Goal: Task Accomplishment & Management: Complete application form

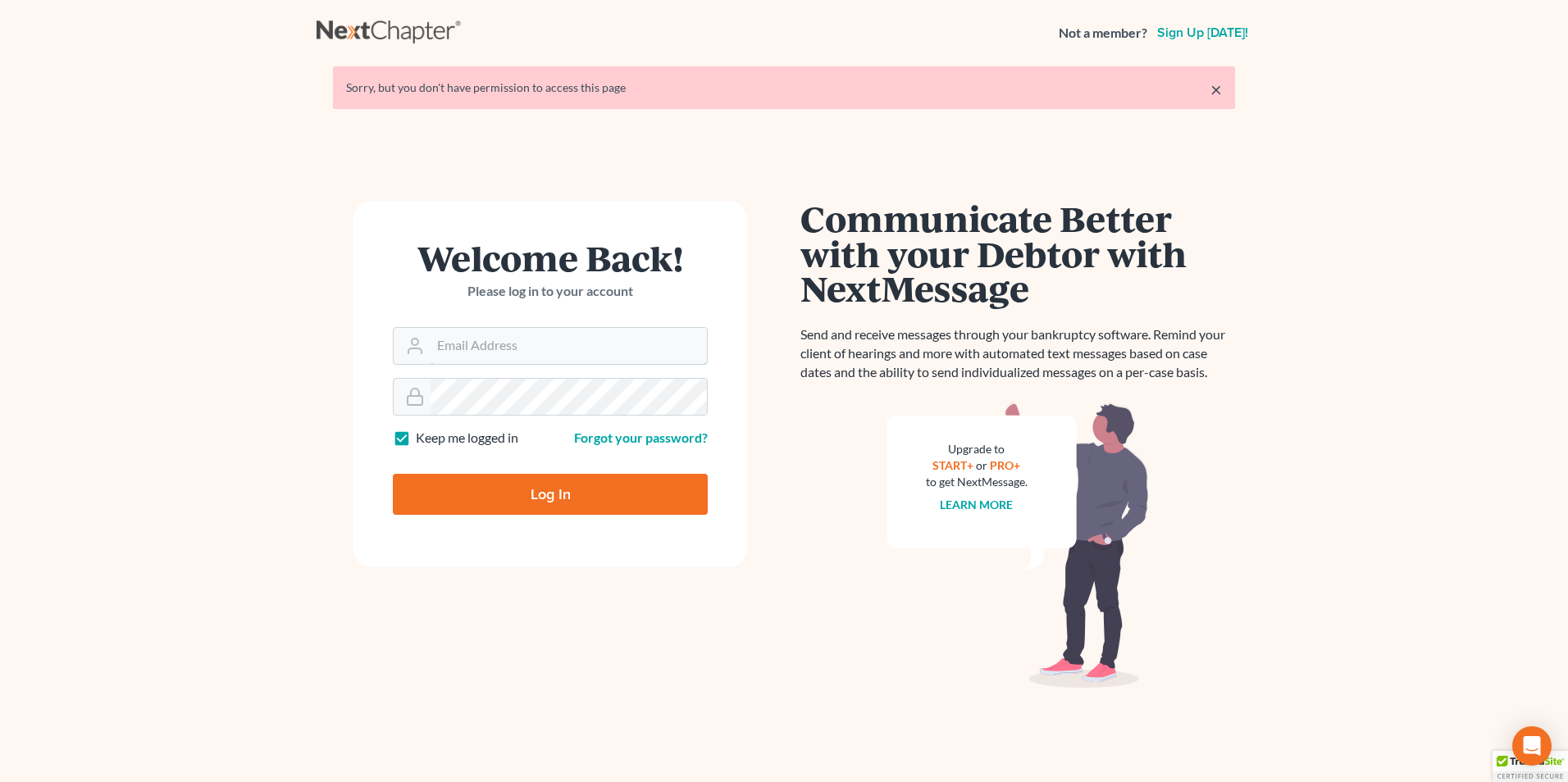
type input "[EMAIL_ADDRESS][DOMAIN_NAME]"
click at [575, 489] on input "Log In" at bounding box center [549, 494] width 315 height 41
type input "Thinking..."
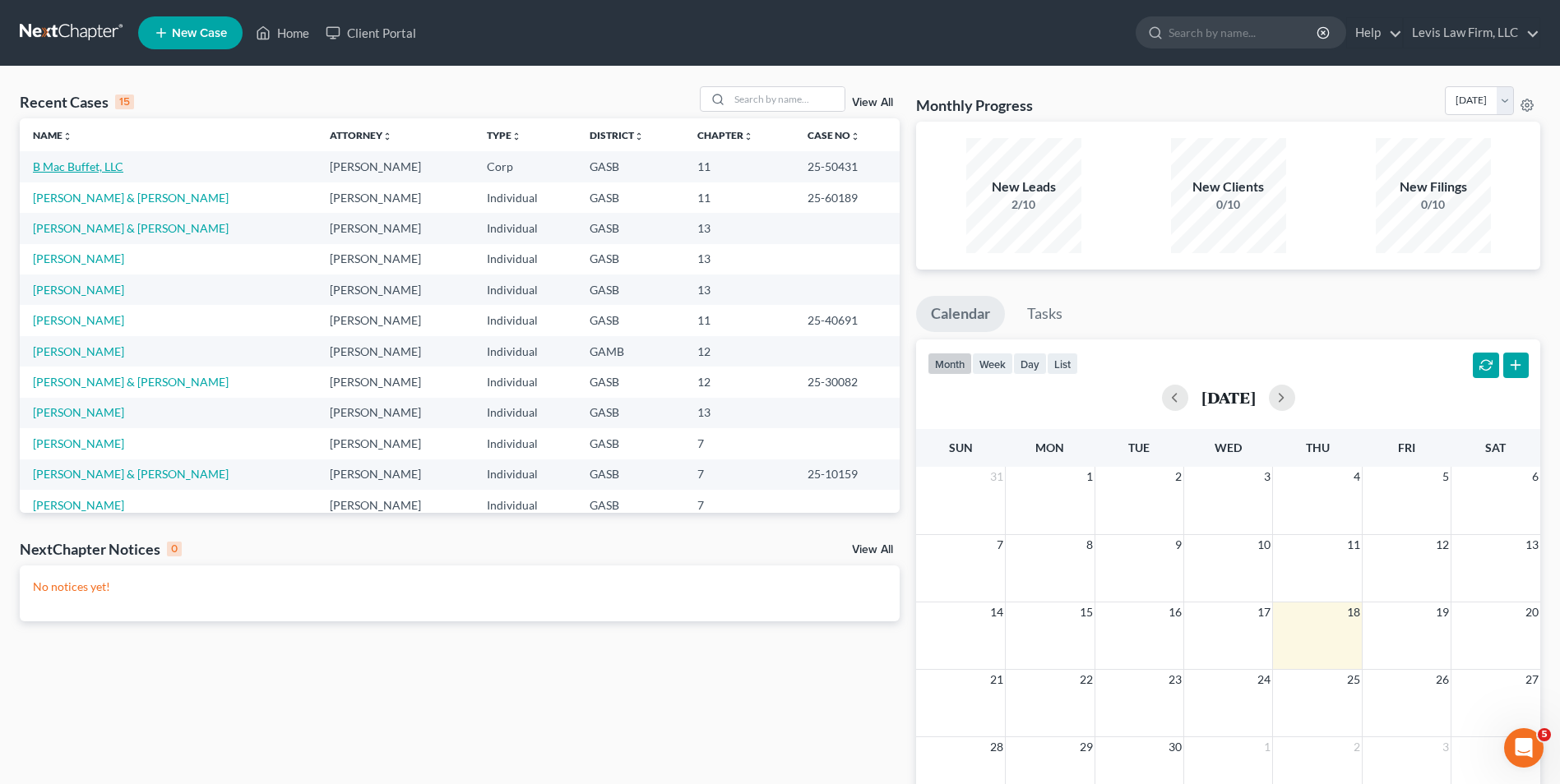
click at [86, 165] on link "B Mac Buffet, LLC" at bounding box center [78, 166] width 91 height 14
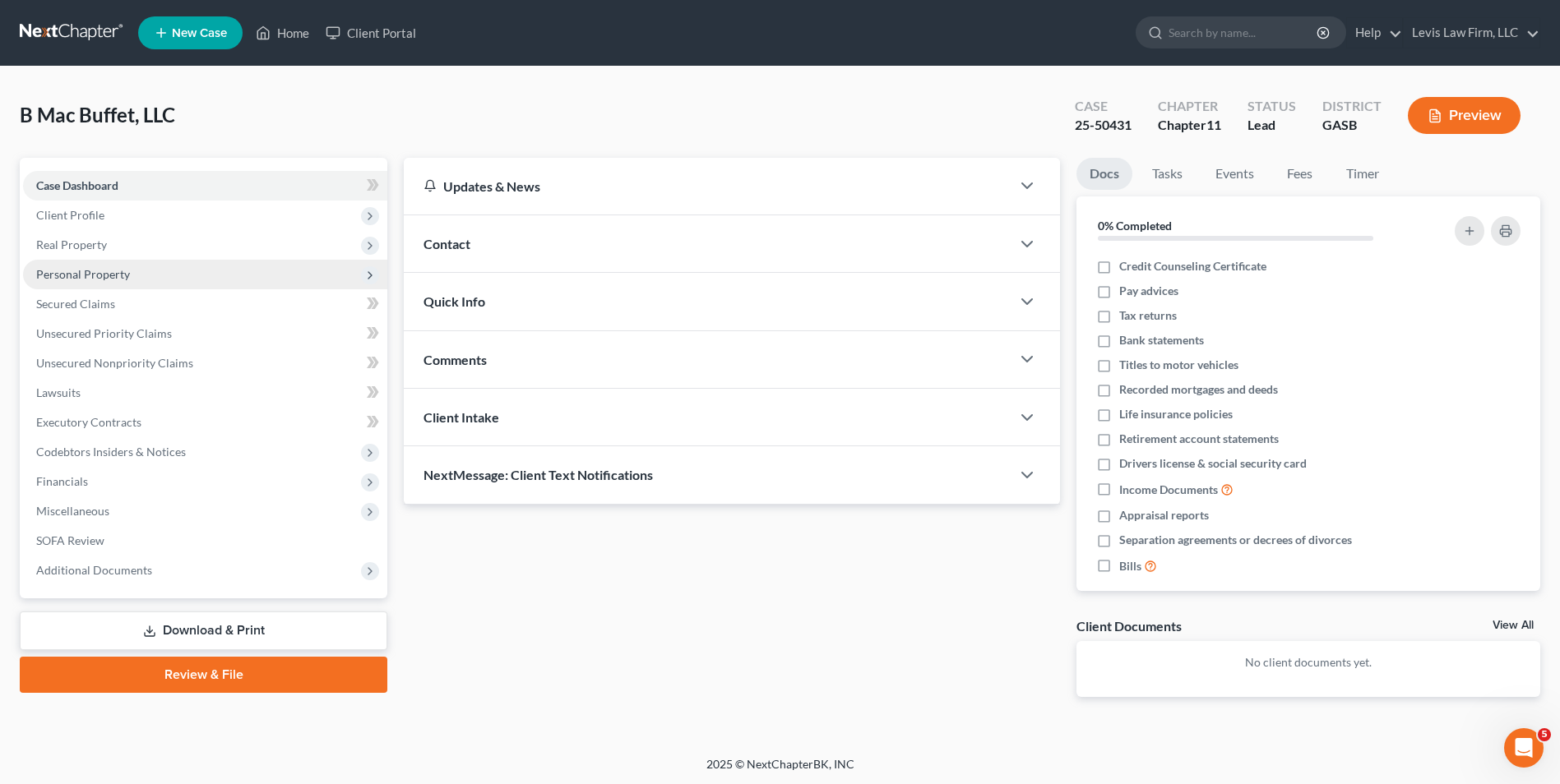
click at [123, 272] on span "Personal Property" at bounding box center [83, 273] width 93 height 14
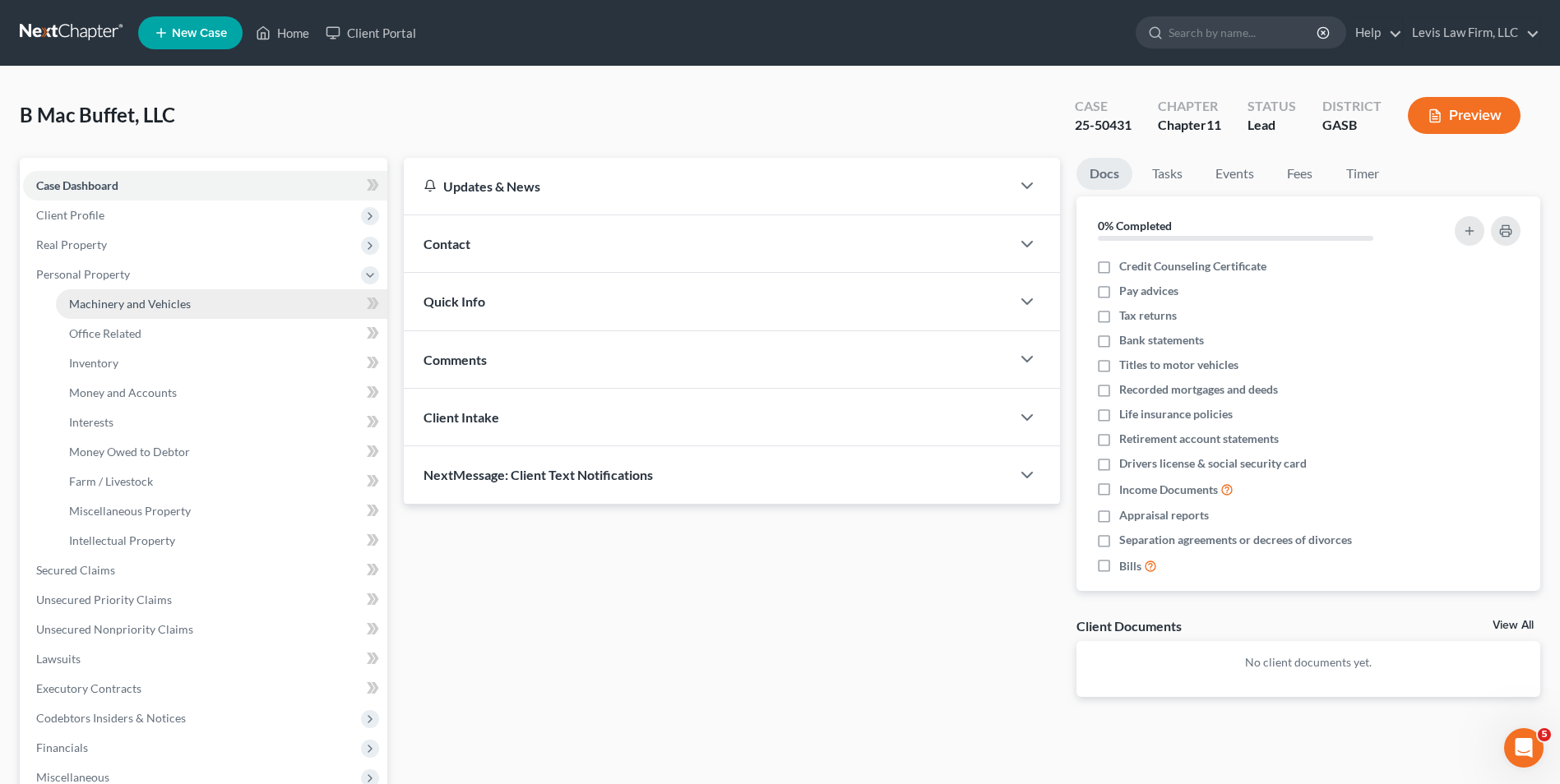
click at [169, 309] on span "Machinery and Vehicles" at bounding box center [130, 303] width 122 height 14
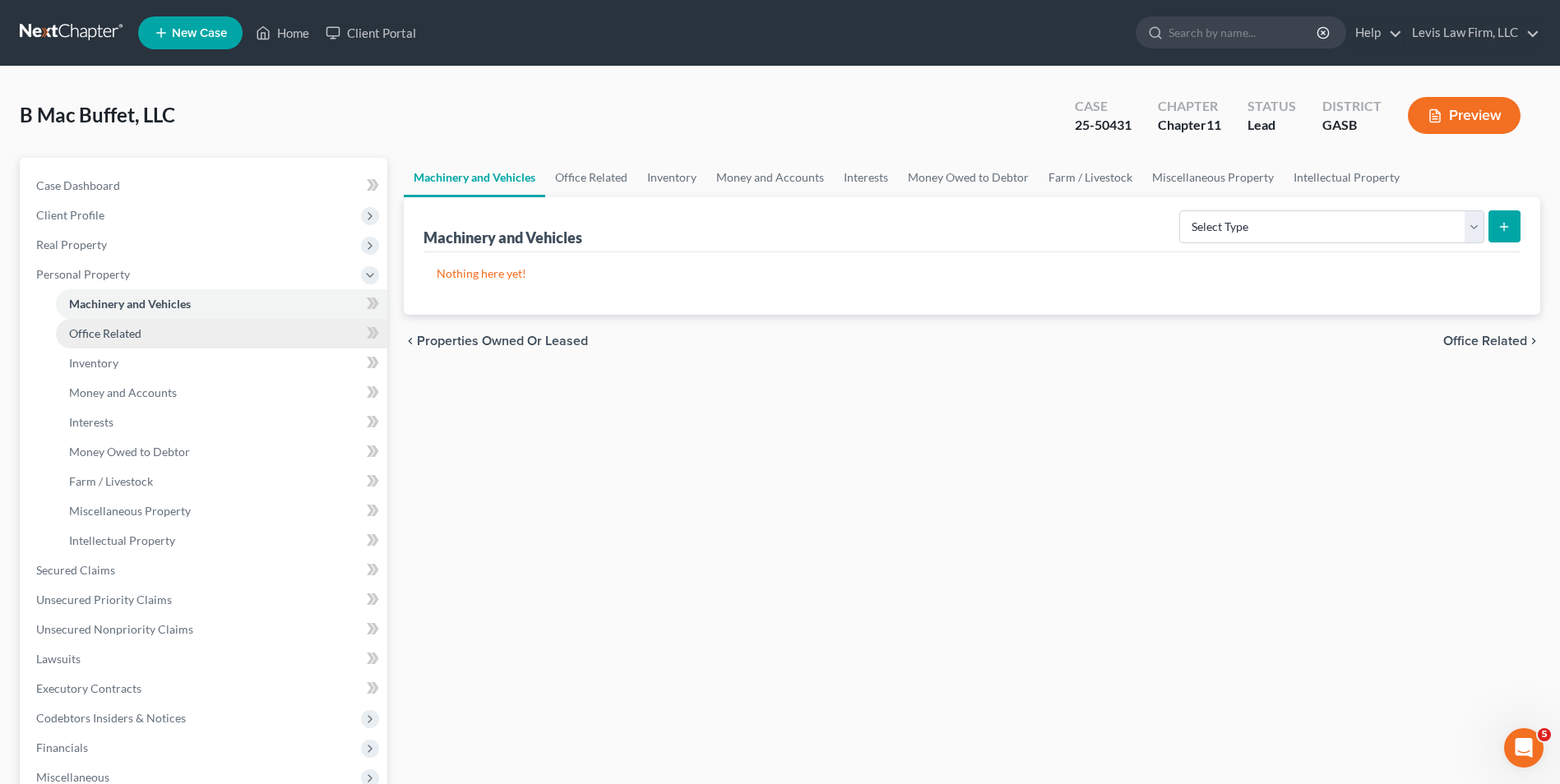
click at [122, 331] on span "Office Related" at bounding box center [105, 333] width 72 height 14
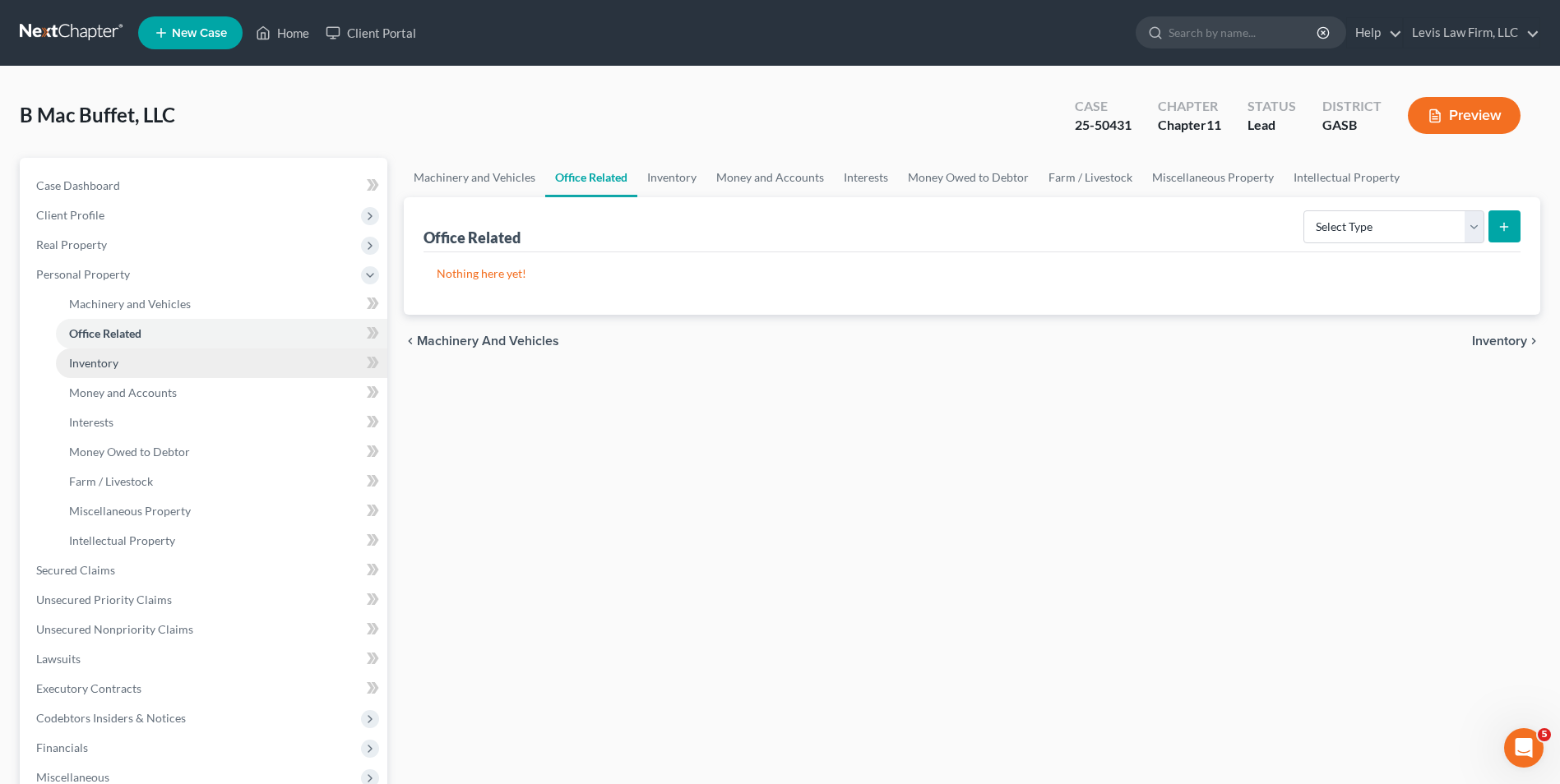
click at [93, 365] on span "Inventory" at bounding box center [93, 363] width 50 height 14
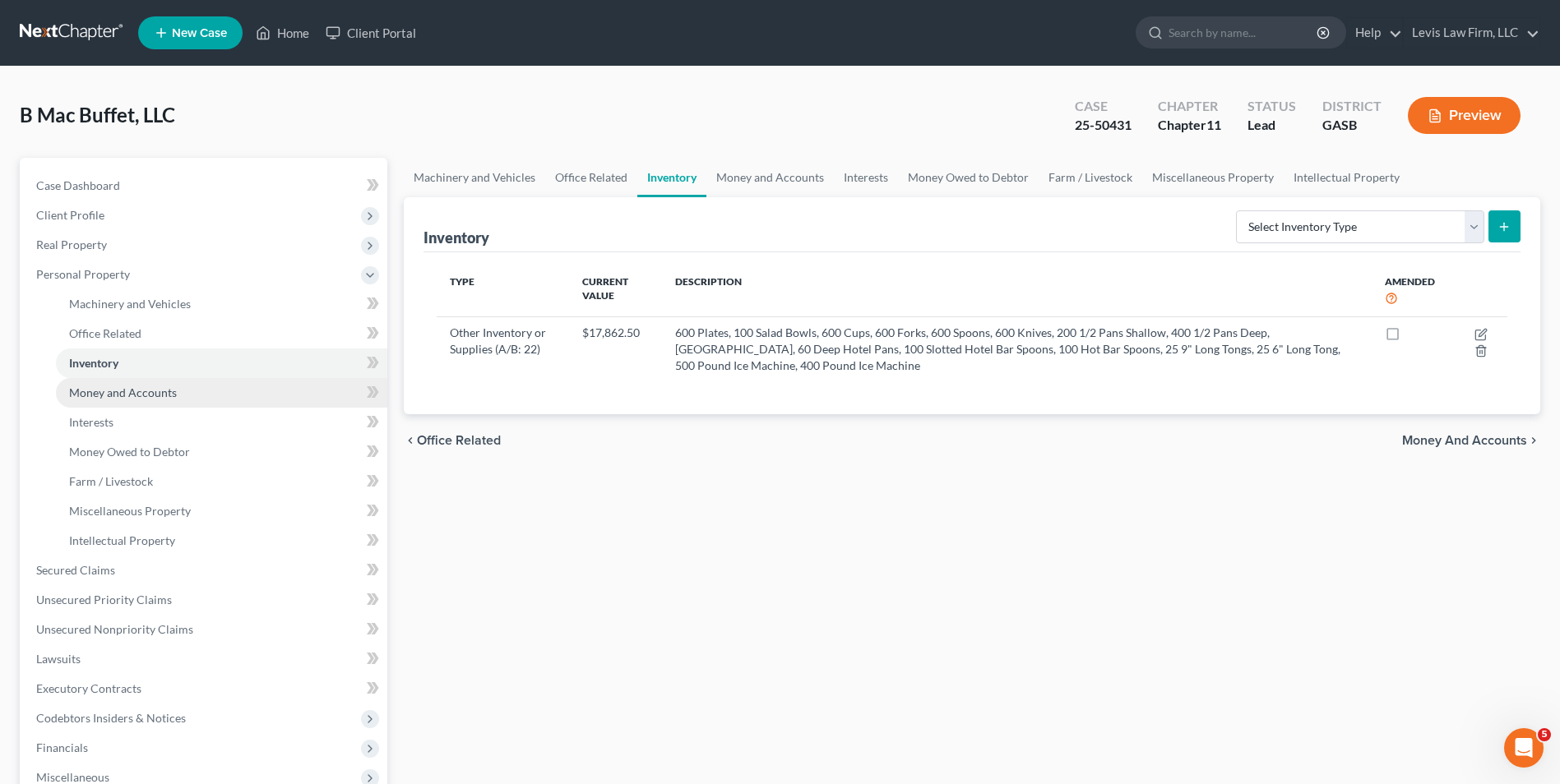
click at [130, 391] on span "Money and Accounts" at bounding box center [122, 392] width 108 height 14
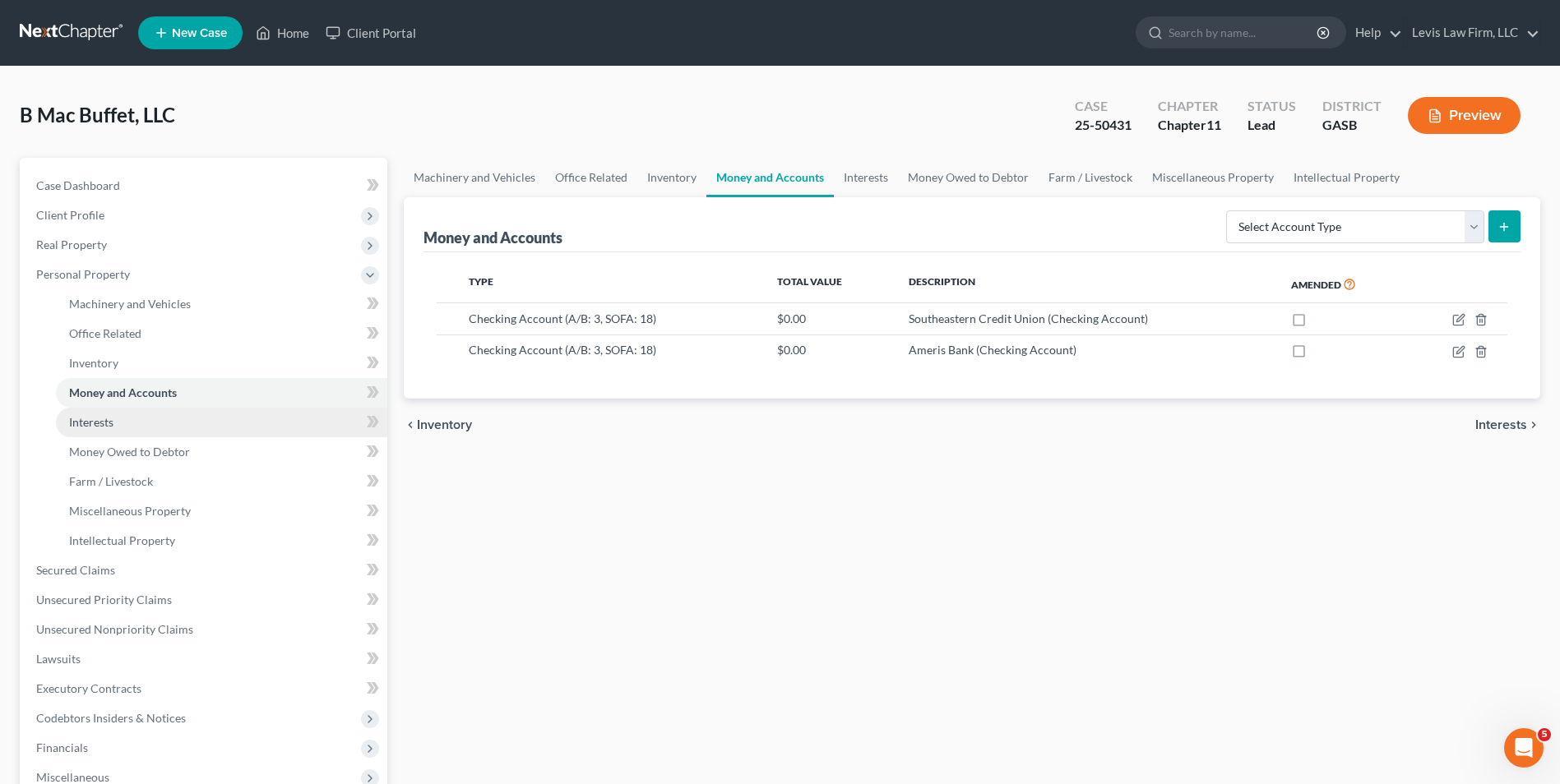
click at [100, 415] on span "Interests" at bounding box center [91, 422] width 45 height 14
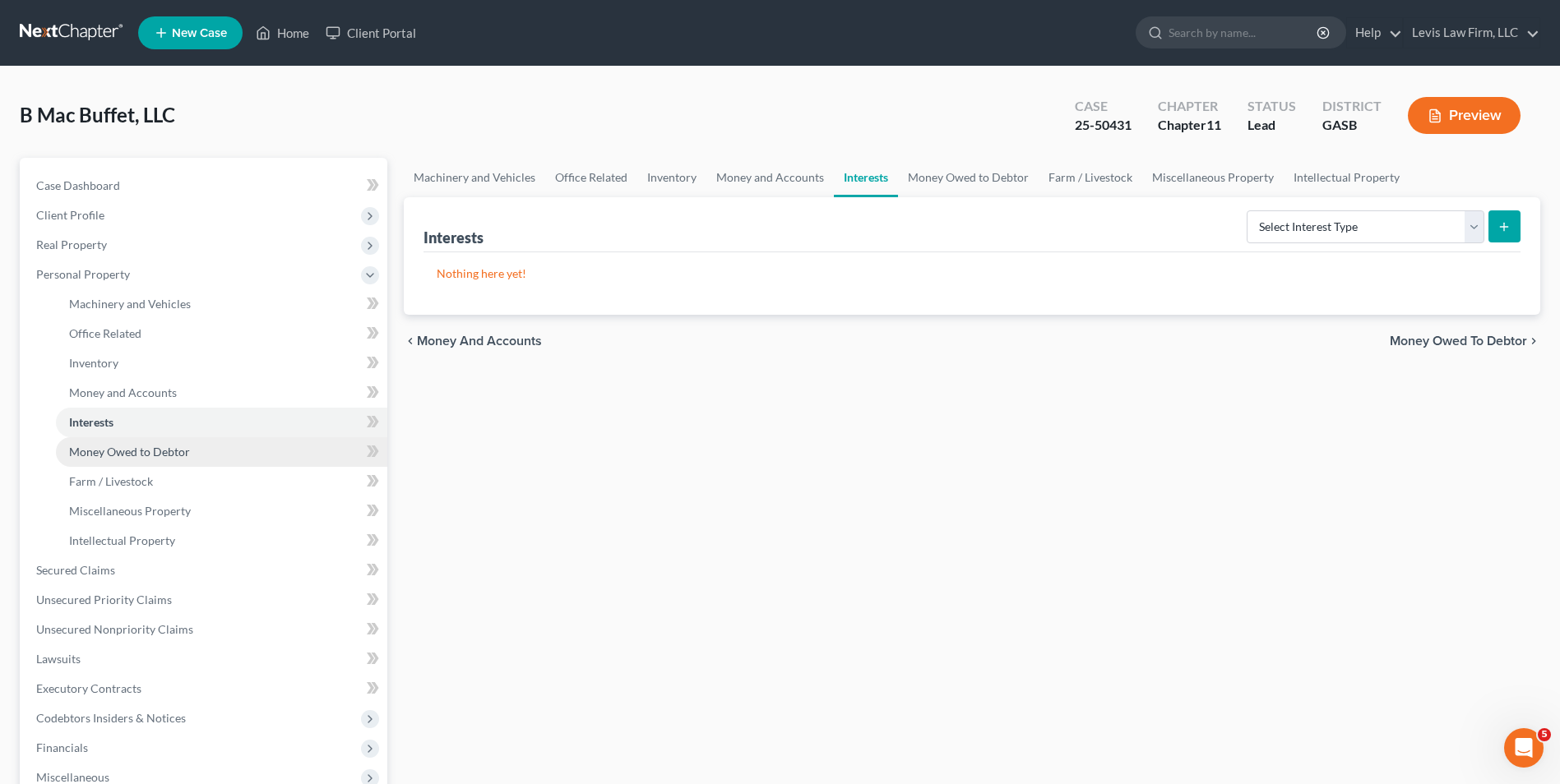
click at [141, 449] on span "Money Owed to Debtor" at bounding box center [129, 452] width 121 height 14
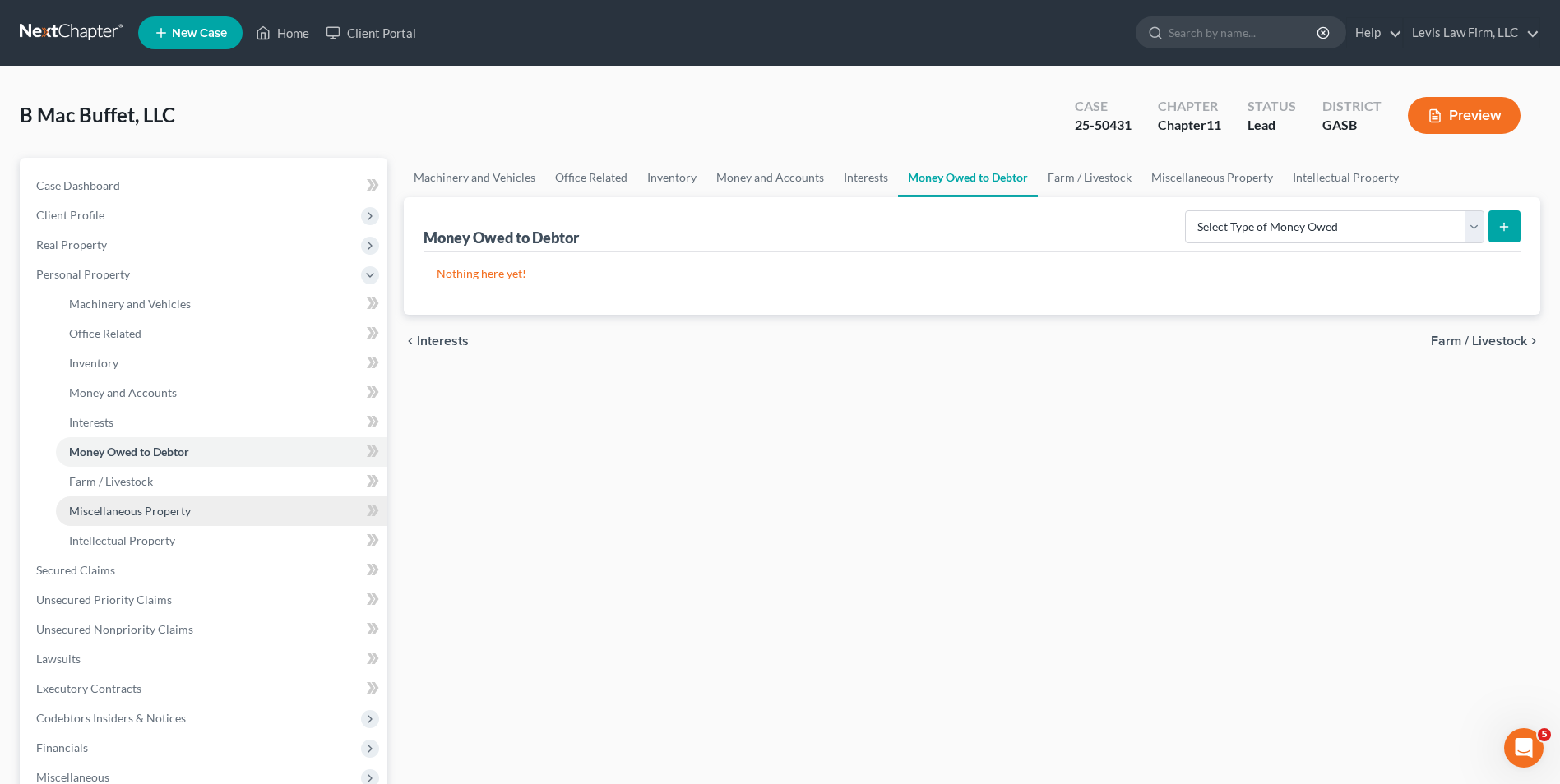
click at [171, 514] on span "Miscellaneous Property" at bounding box center [130, 511] width 122 height 14
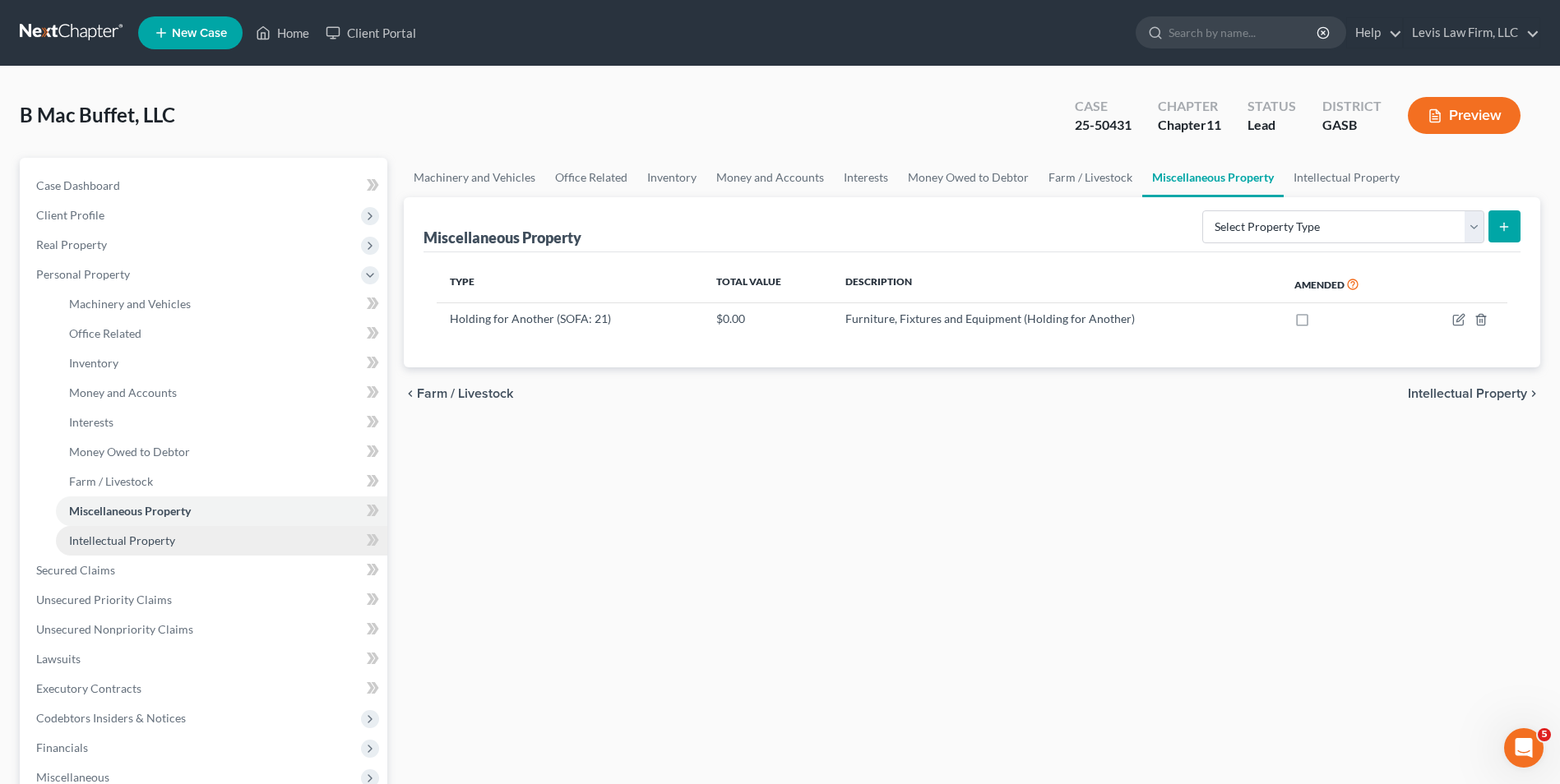
click at [162, 543] on span "Intellectual Property" at bounding box center [121, 540] width 106 height 14
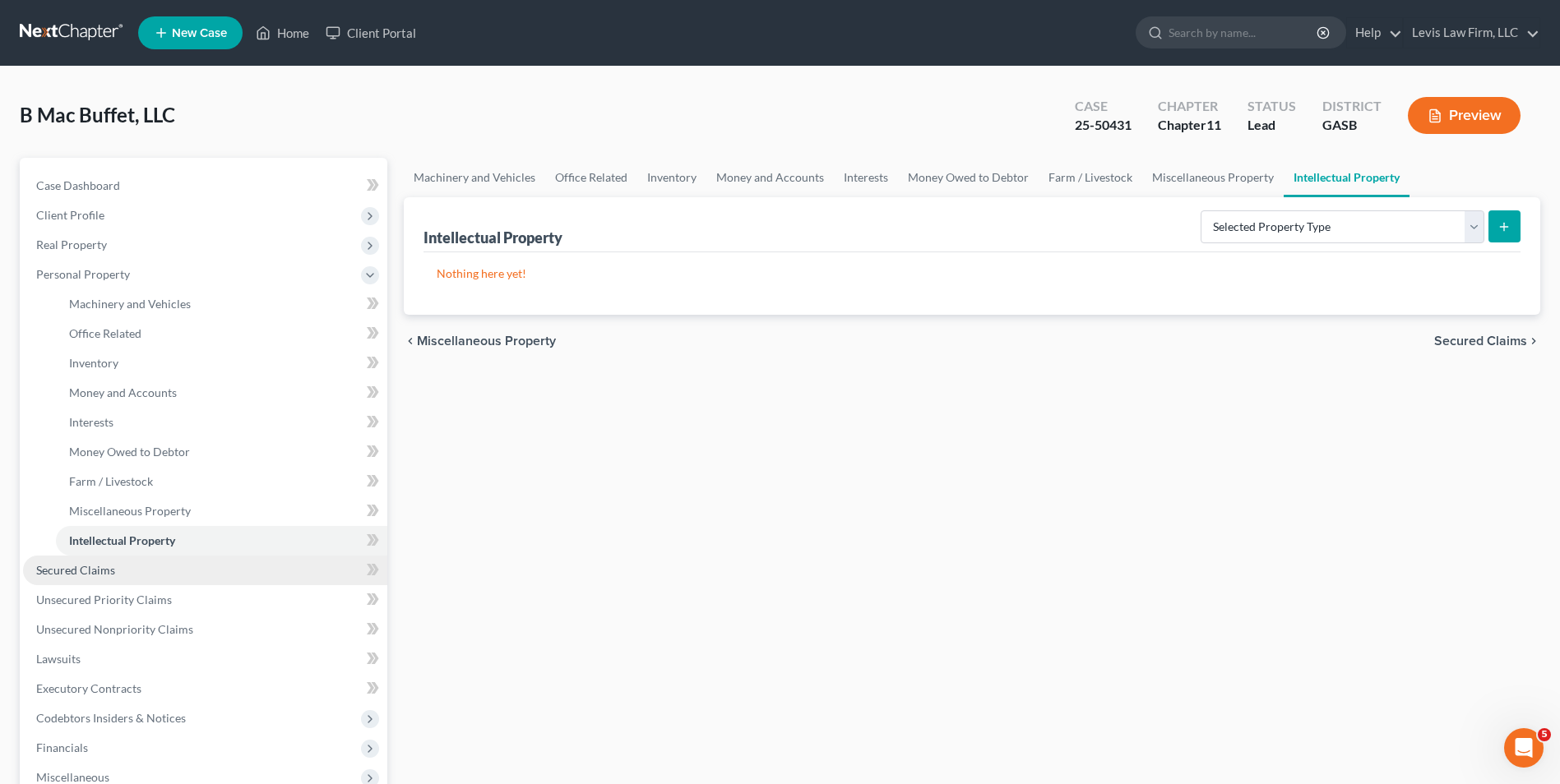
click at [97, 570] on span "Secured Claims" at bounding box center [75, 570] width 79 height 14
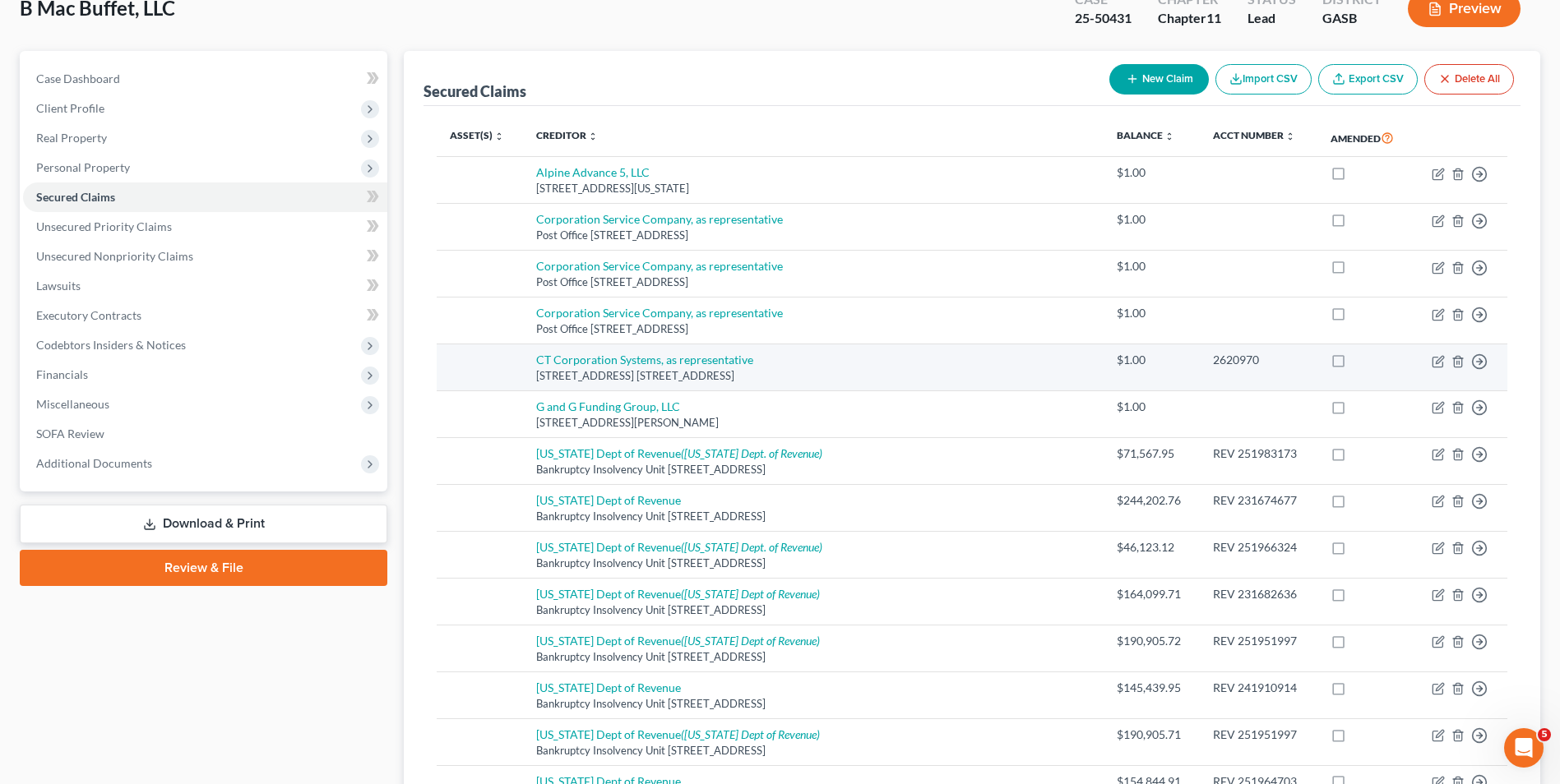
scroll to position [78, 0]
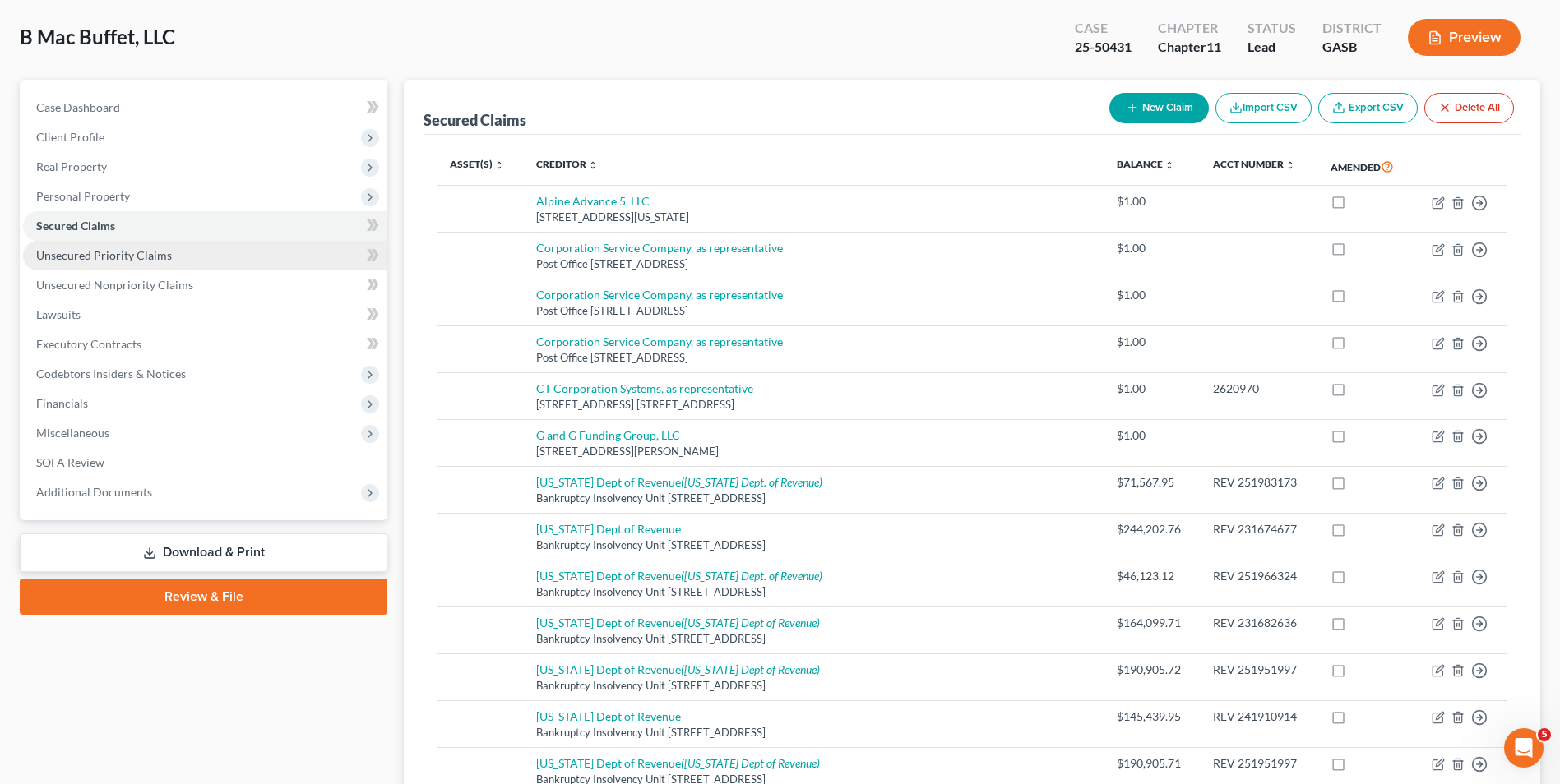
click at [143, 249] on span "Unsecured Priority Claims" at bounding box center [104, 255] width 135 height 14
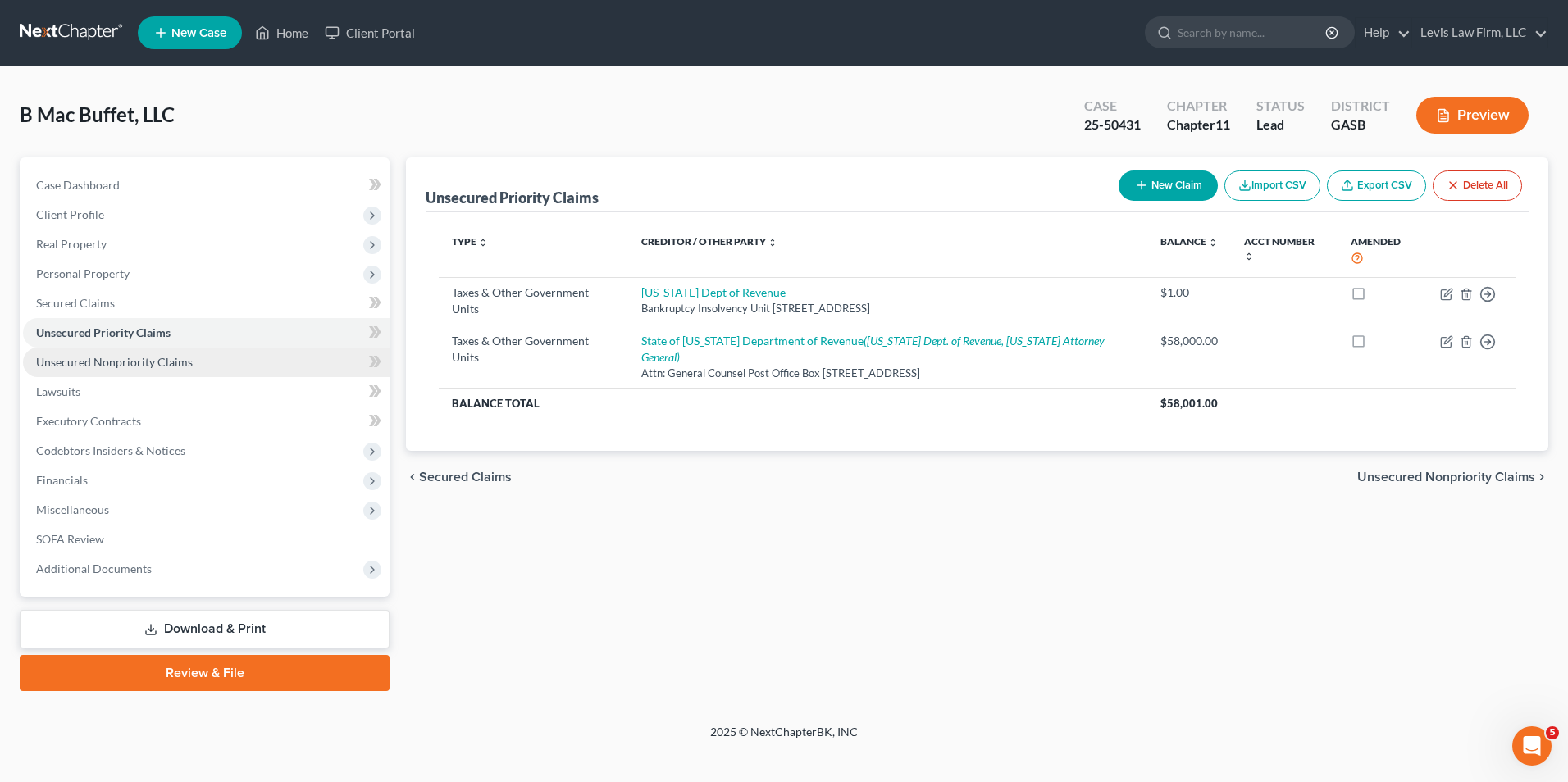
click at [166, 362] on span "Unsecured Nonpriority Claims" at bounding box center [114, 362] width 157 height 14
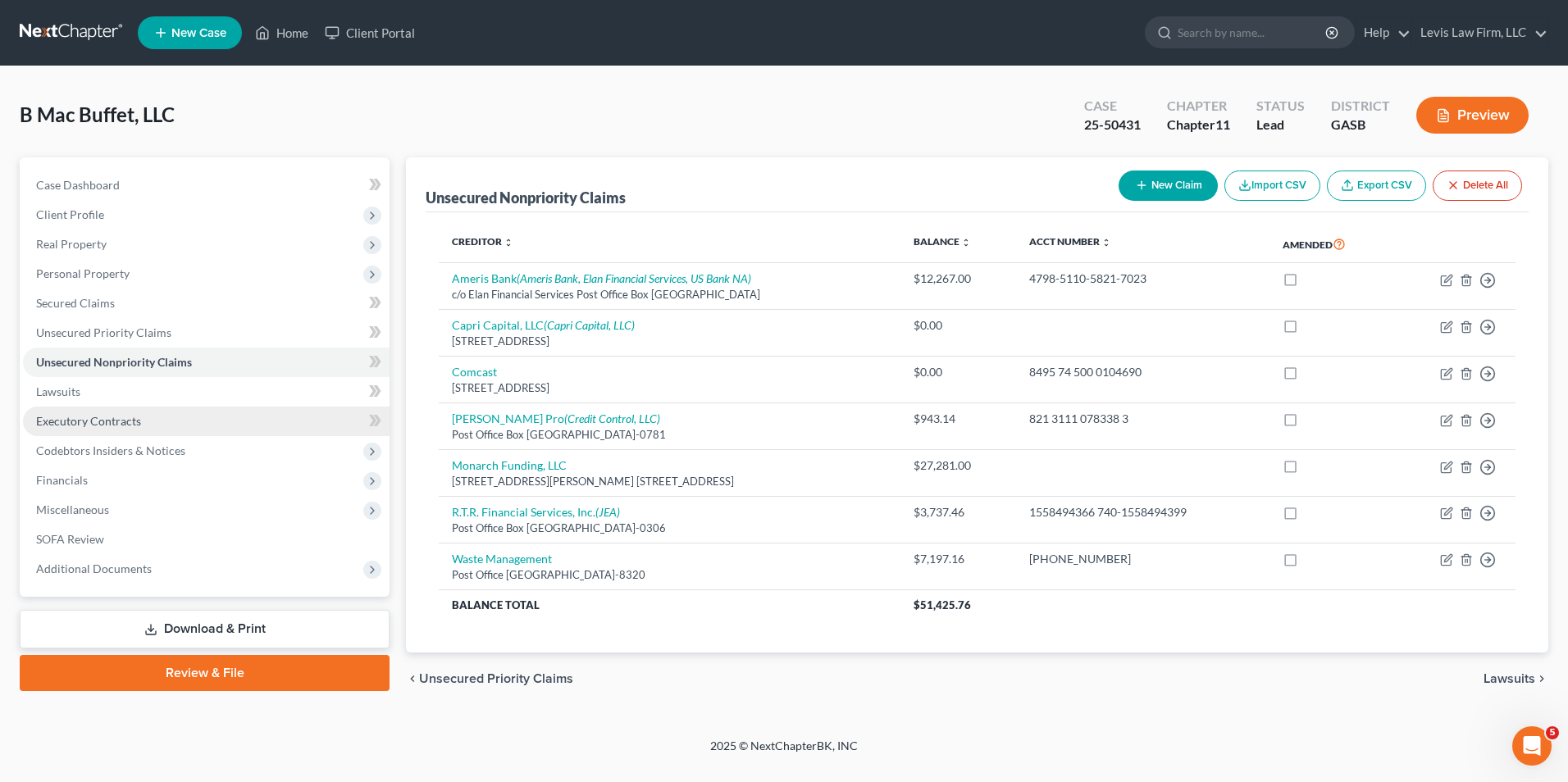
click at [96, 422] on span "Executory Contracts" at bounding box center [88, 421] width 105 height 14
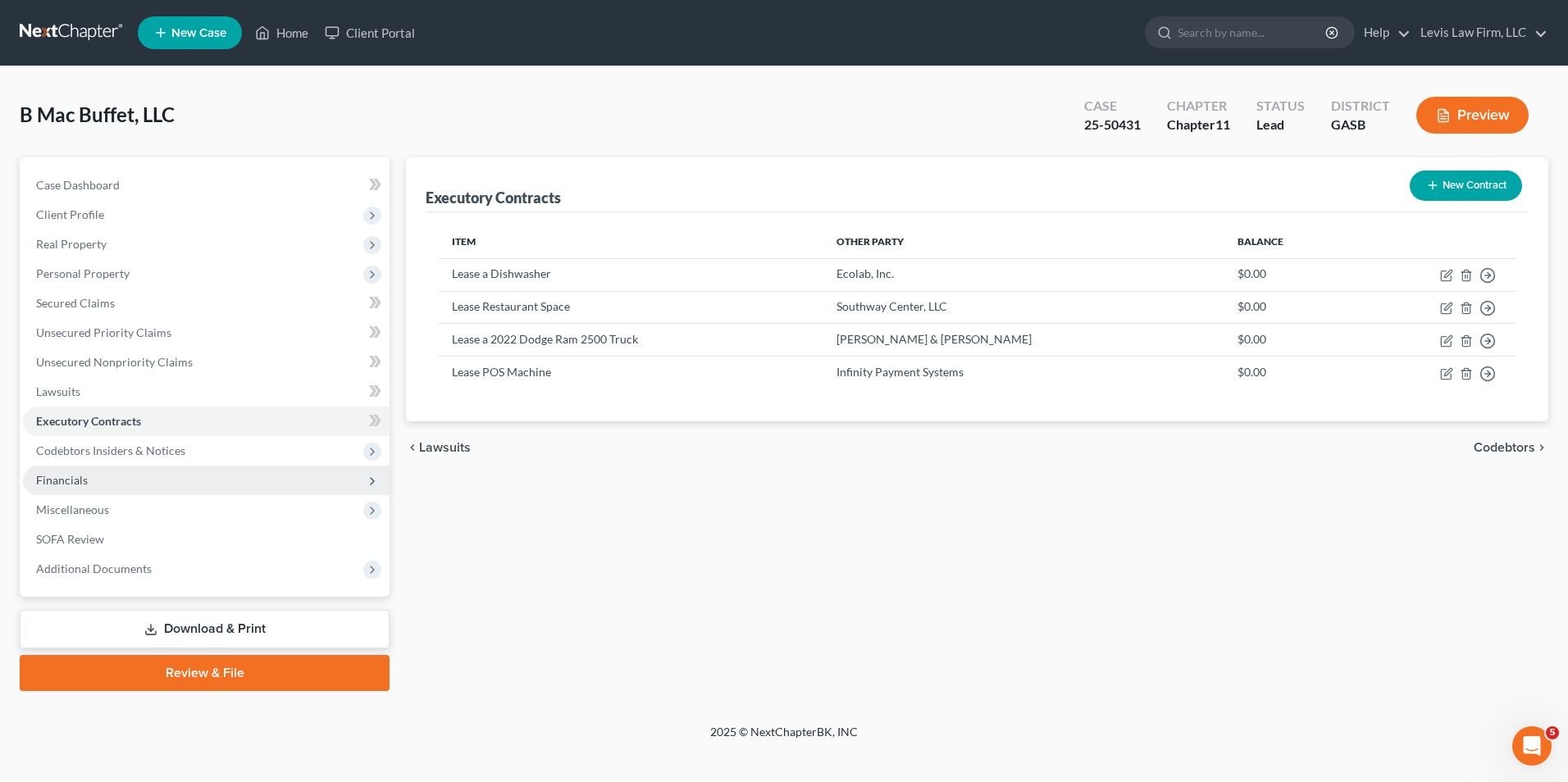
click at [70, 481] on span "Financials" at bounding box center [62, 480] width 51 height 14
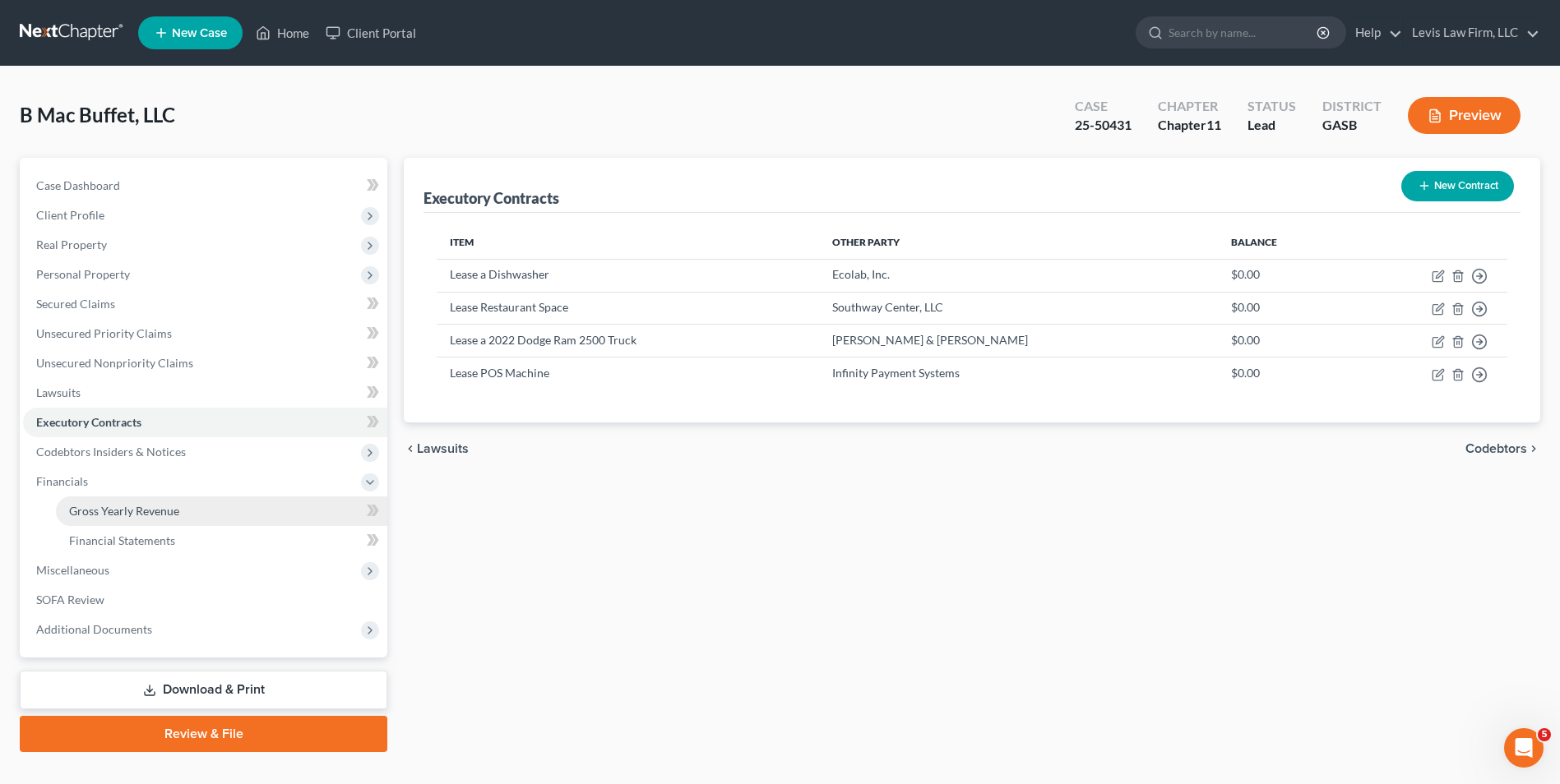
click at [149, 510] on span "Gross Yearly Revenue" at bounding box center [124, 511] width 111 height 14
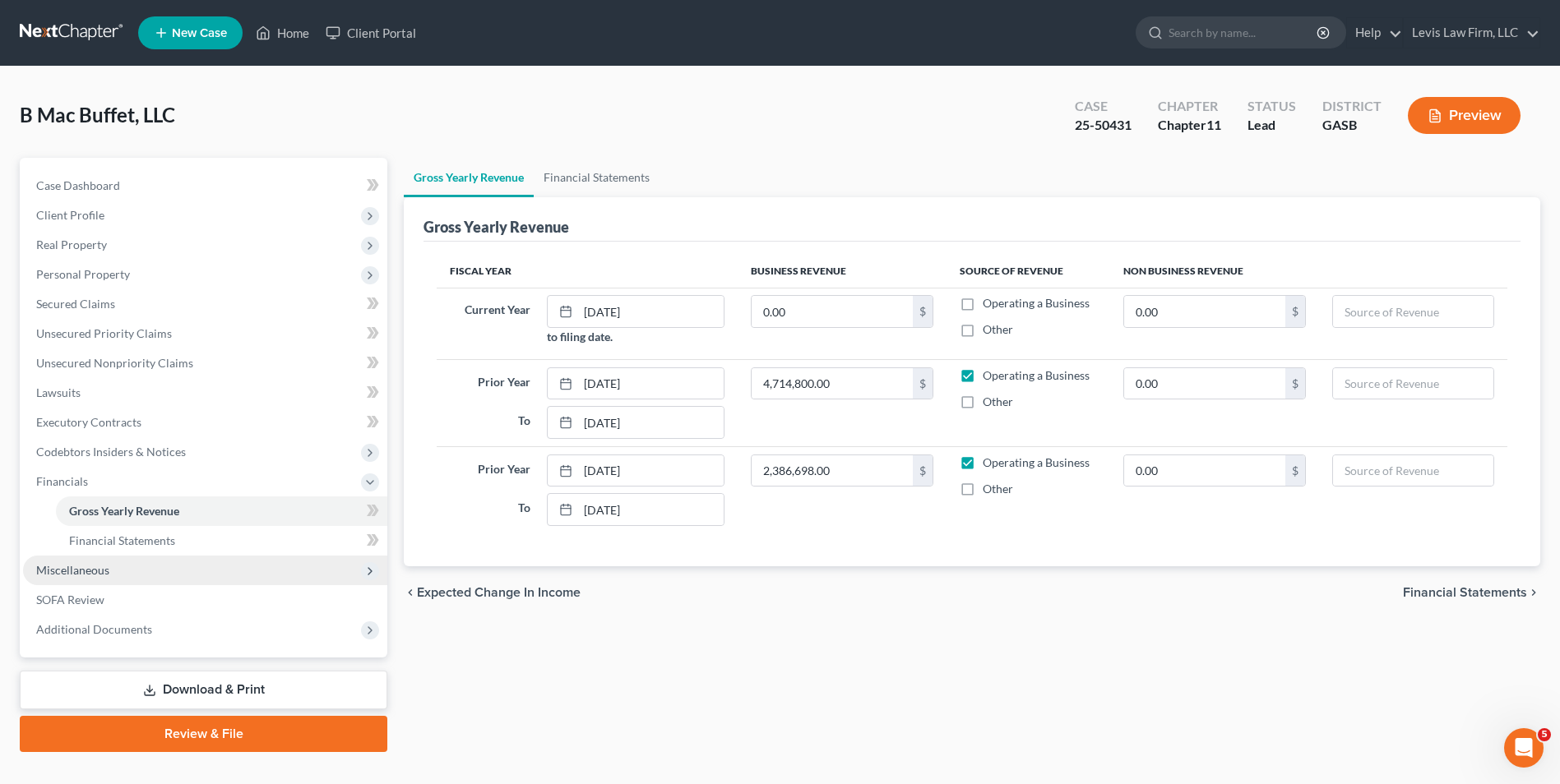
click at [76, 567] on span "Miscellaneous" at bounding box center [72, 570] width 73 height 14
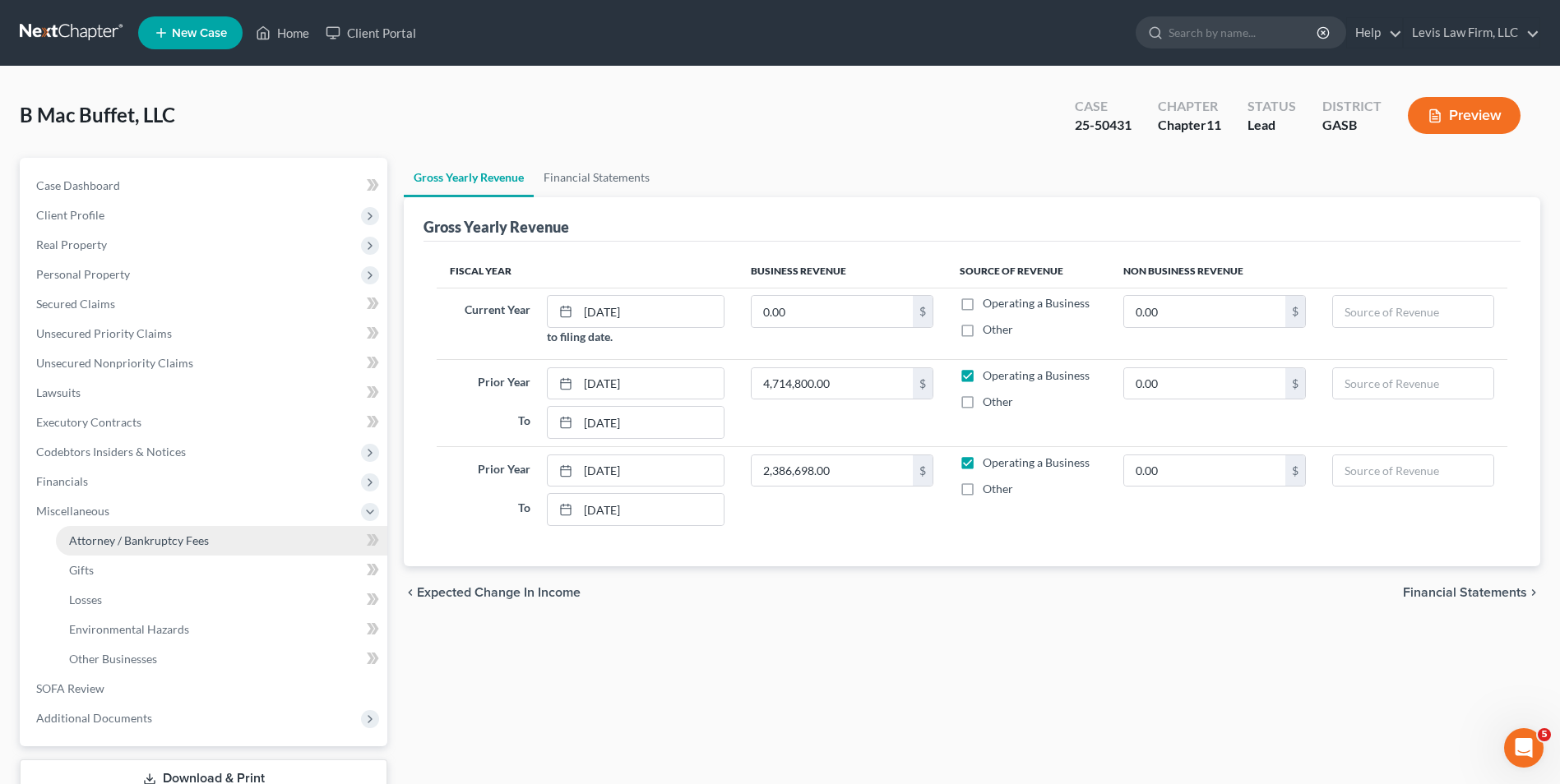
click at [194, 546] on span "Attorney / Bankruptcy Fees" at bounding box center [138, 540] width 140 height 14
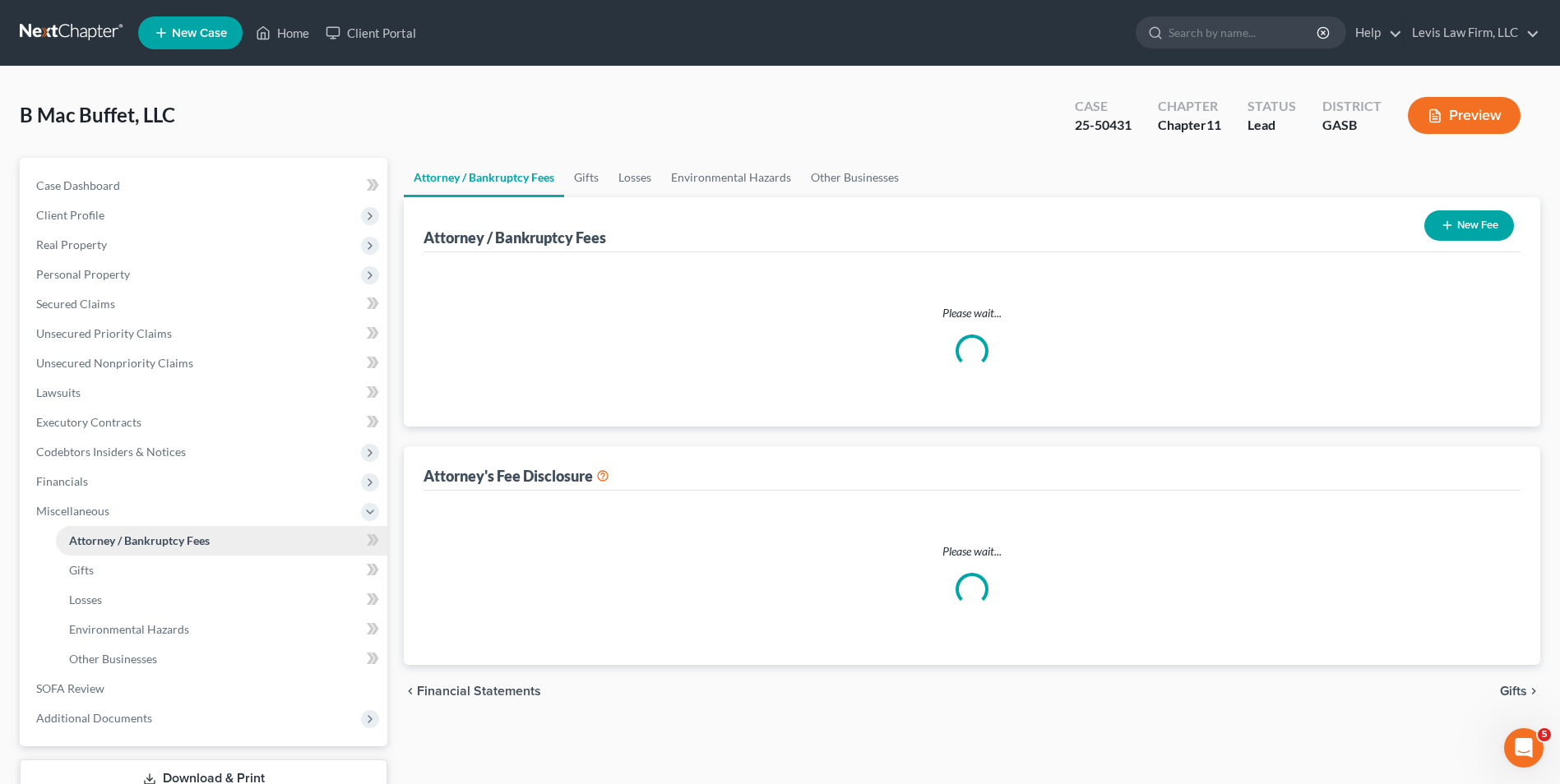
select select "4"
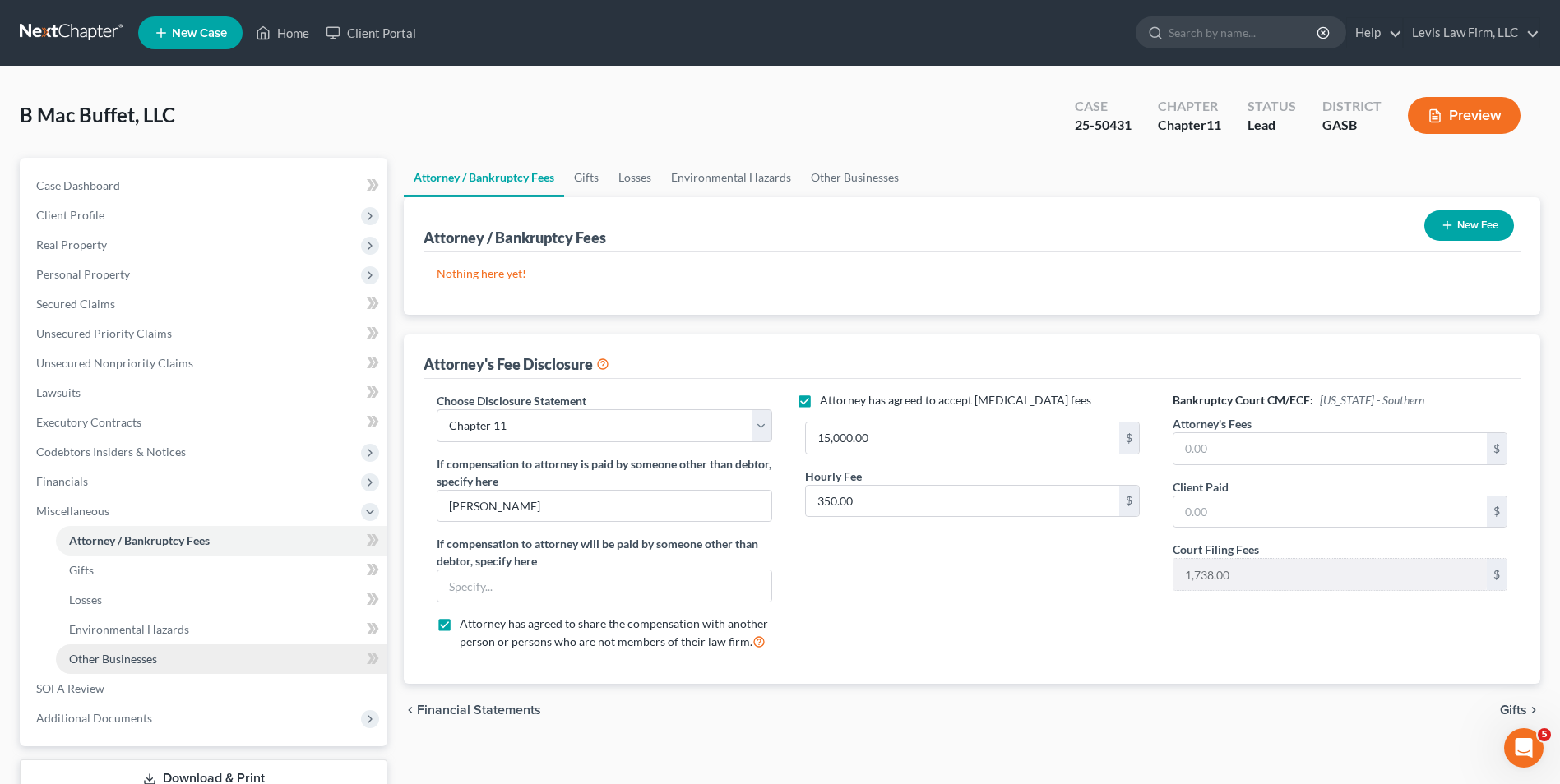
click at [152, 658] on span "Other Businesses" at bounding box center [112, 658] width 88 height 14
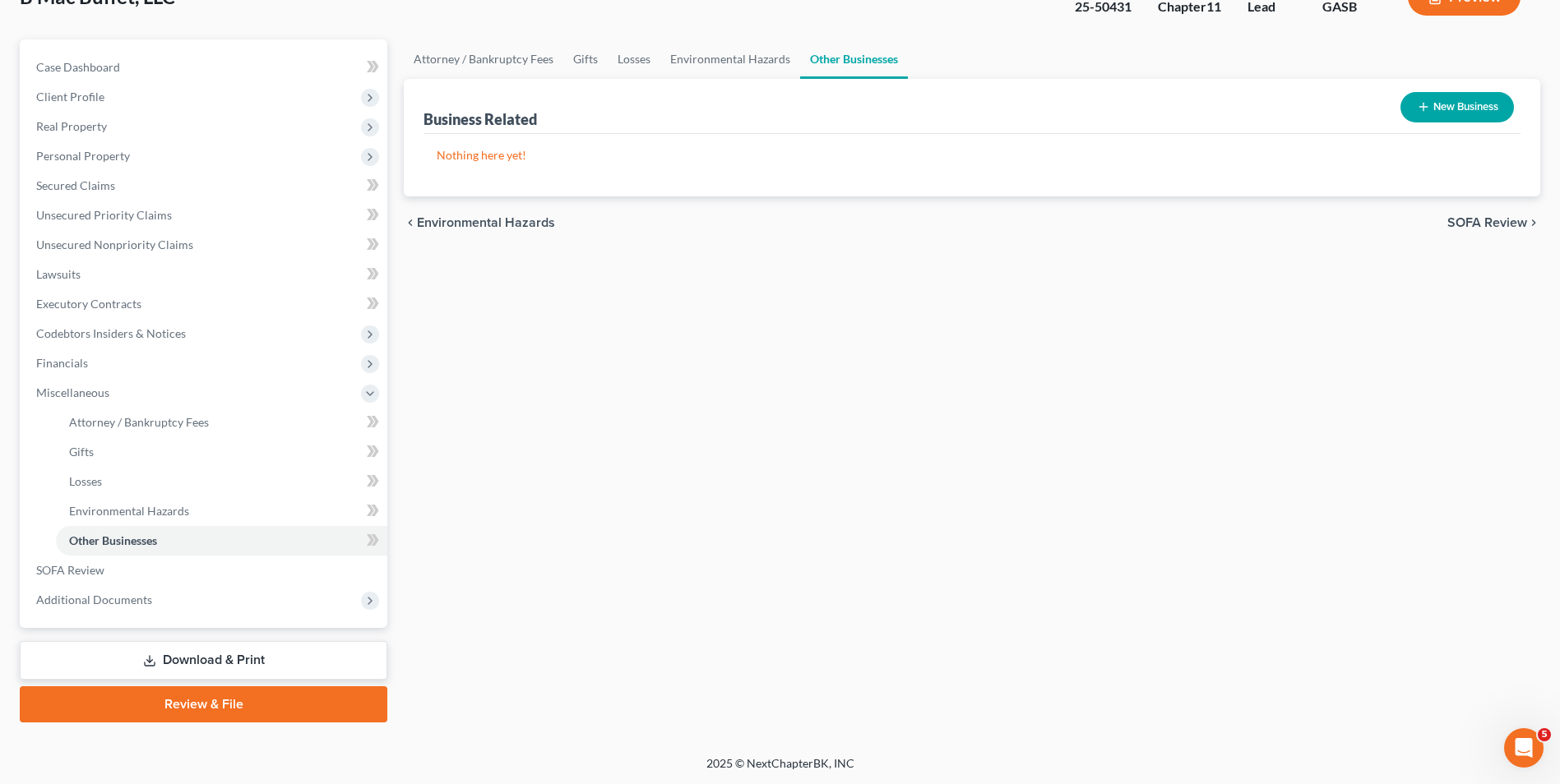
scroll to position [119, 0]
click at [87, 573] on span "SOFA Review" at bounding box center [71, 569] width 69 height 14
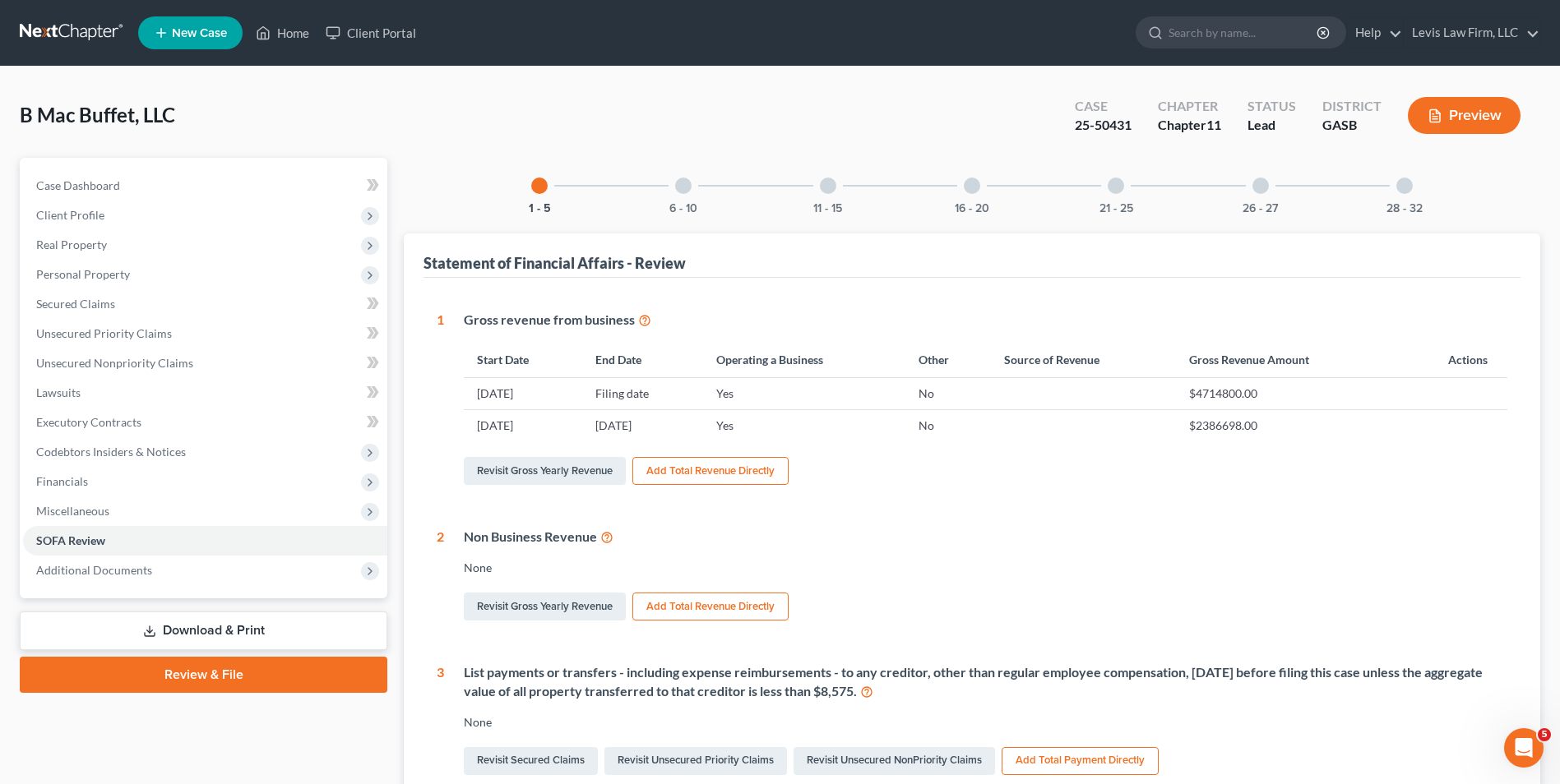
click at [681, 186] on div at bounding box center [682, 185] width 16 height 16
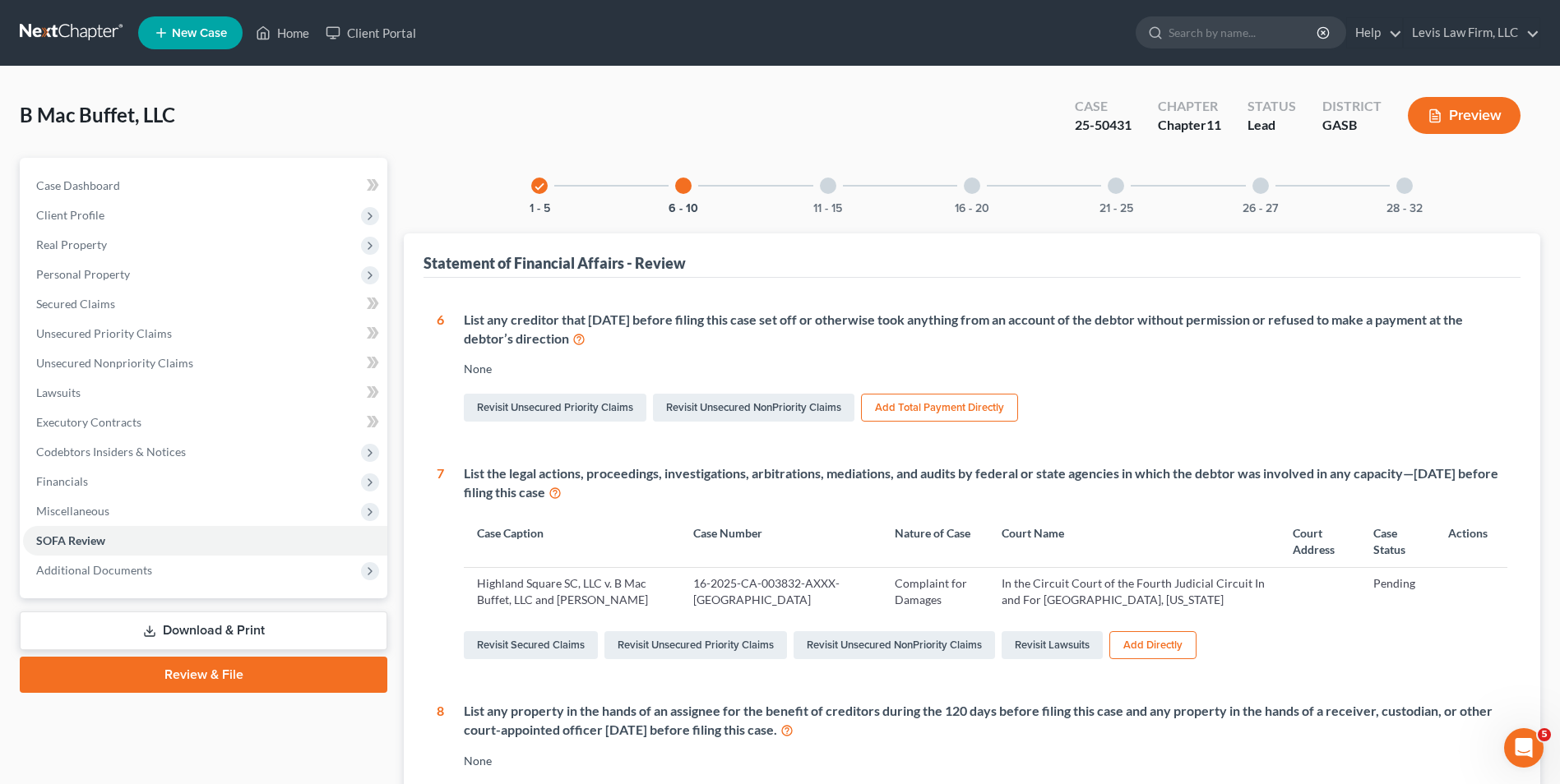
click at [834, 188] on div at bounding box center [827, 185] width 16 height 16
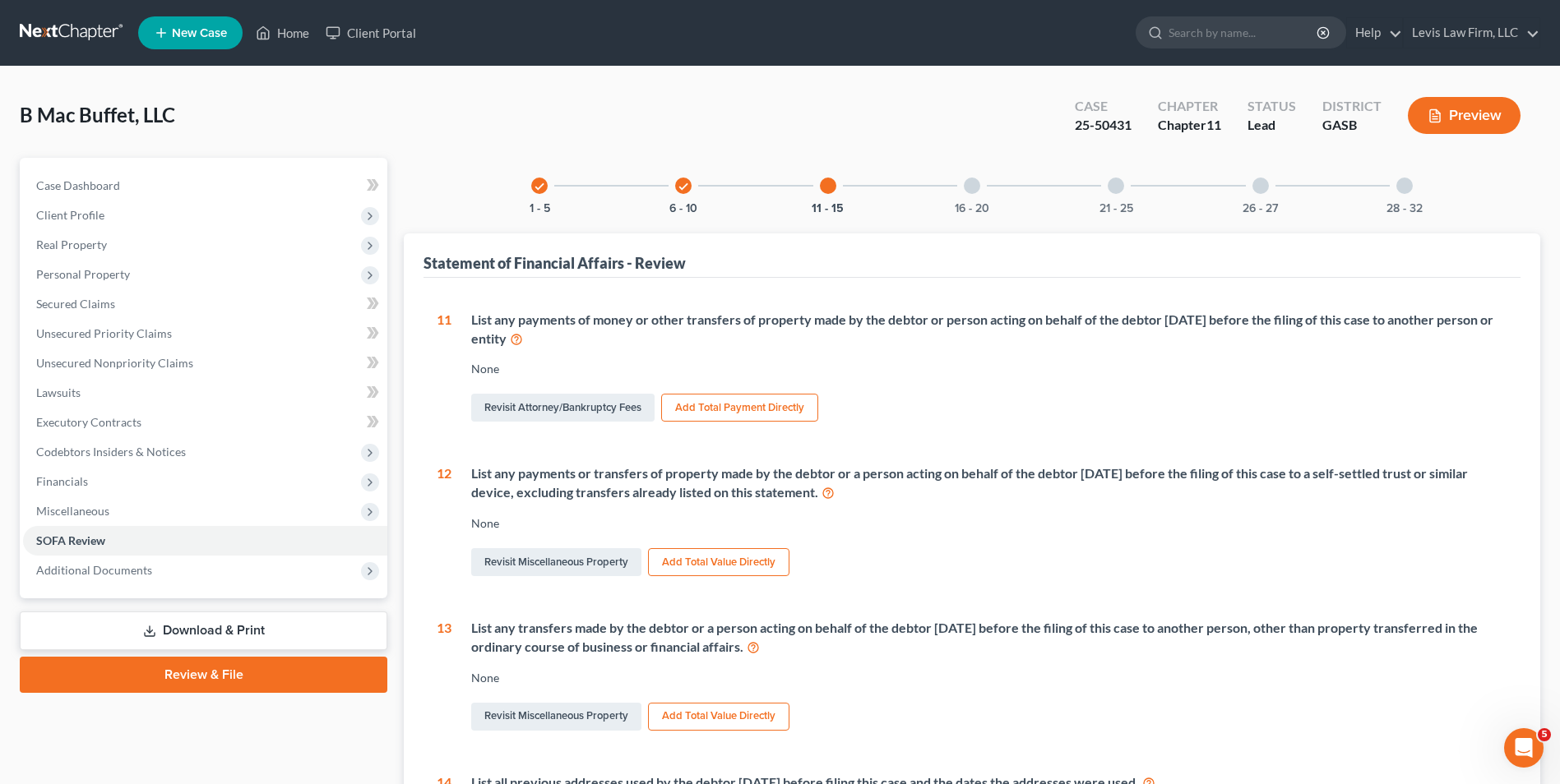
click at [974, 181] on div at bounding box center [971, 185] width 16 height 16
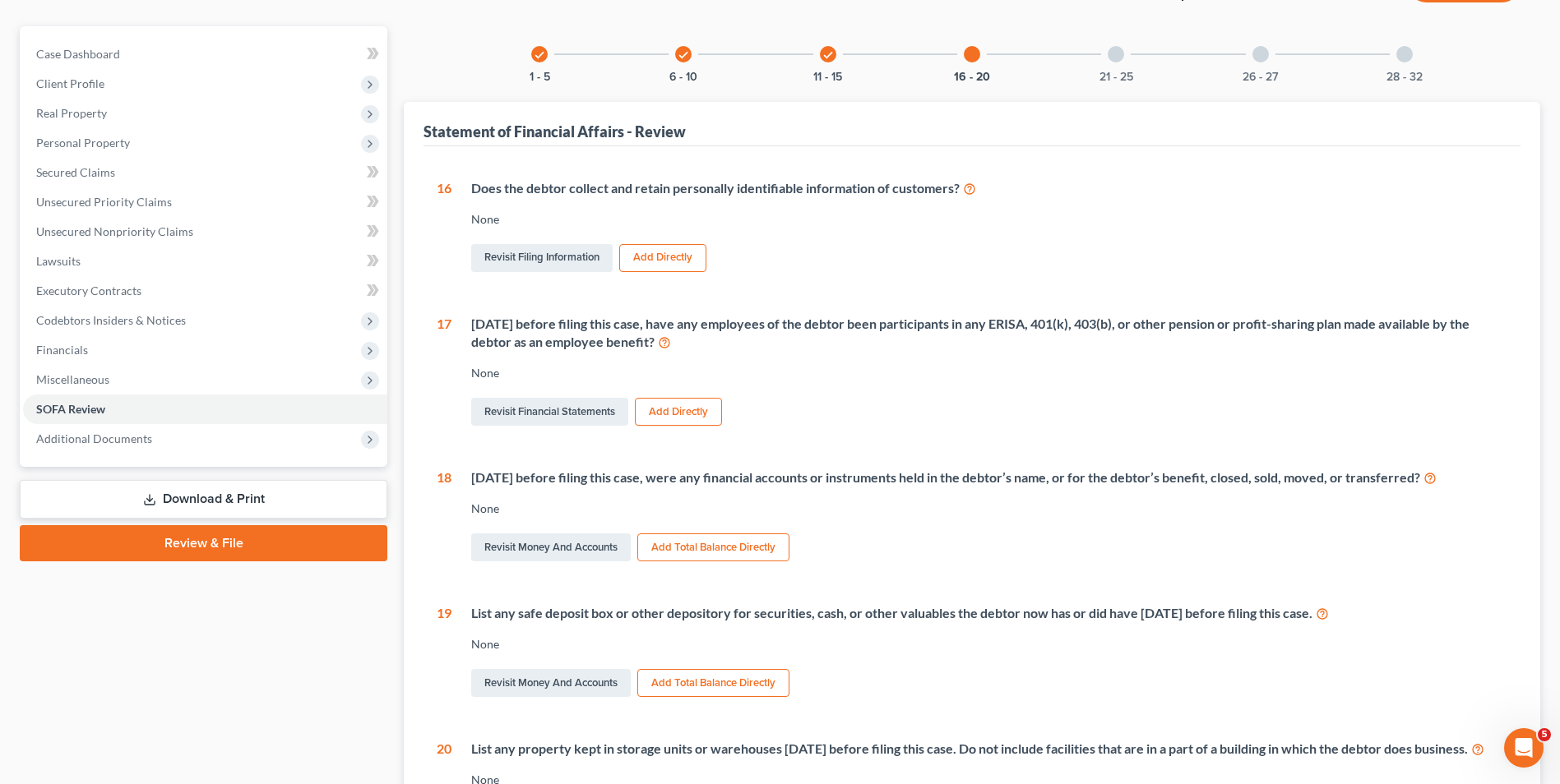
scroll to position [82, 0]
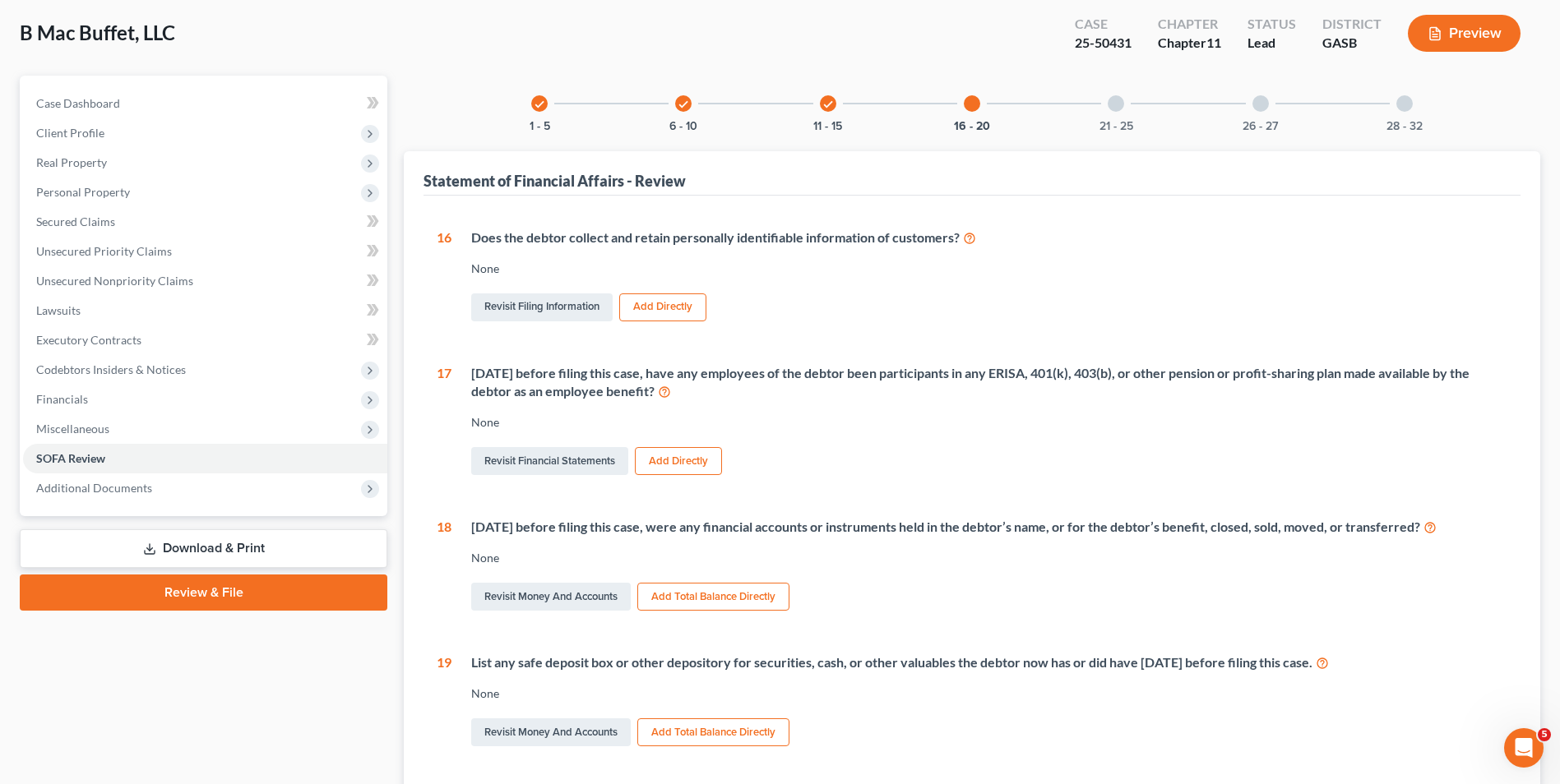
click at [1115, 106] on div at bounding box center [1115, 103] width 16 height 16
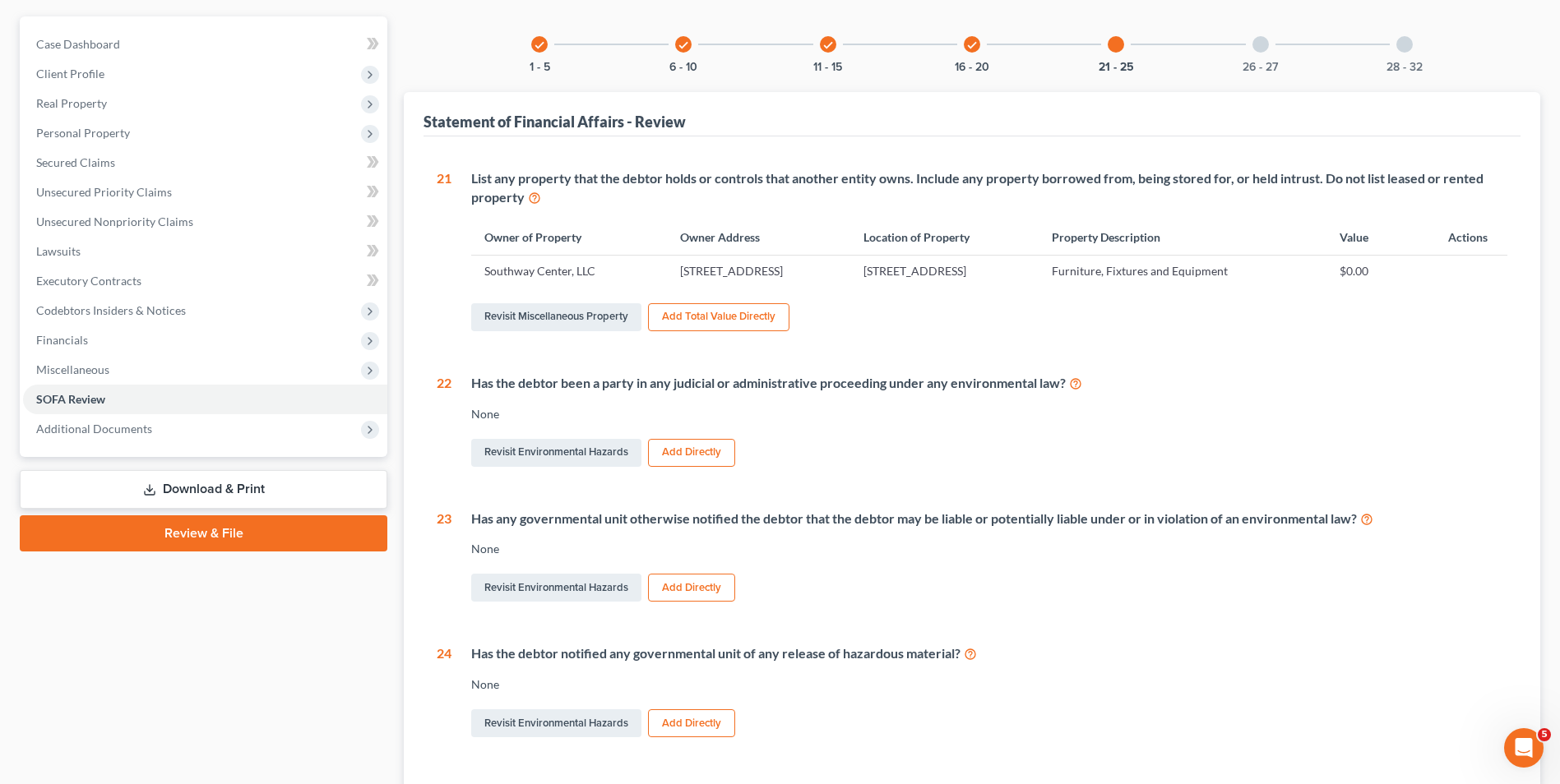
scroll to position [0, 0]
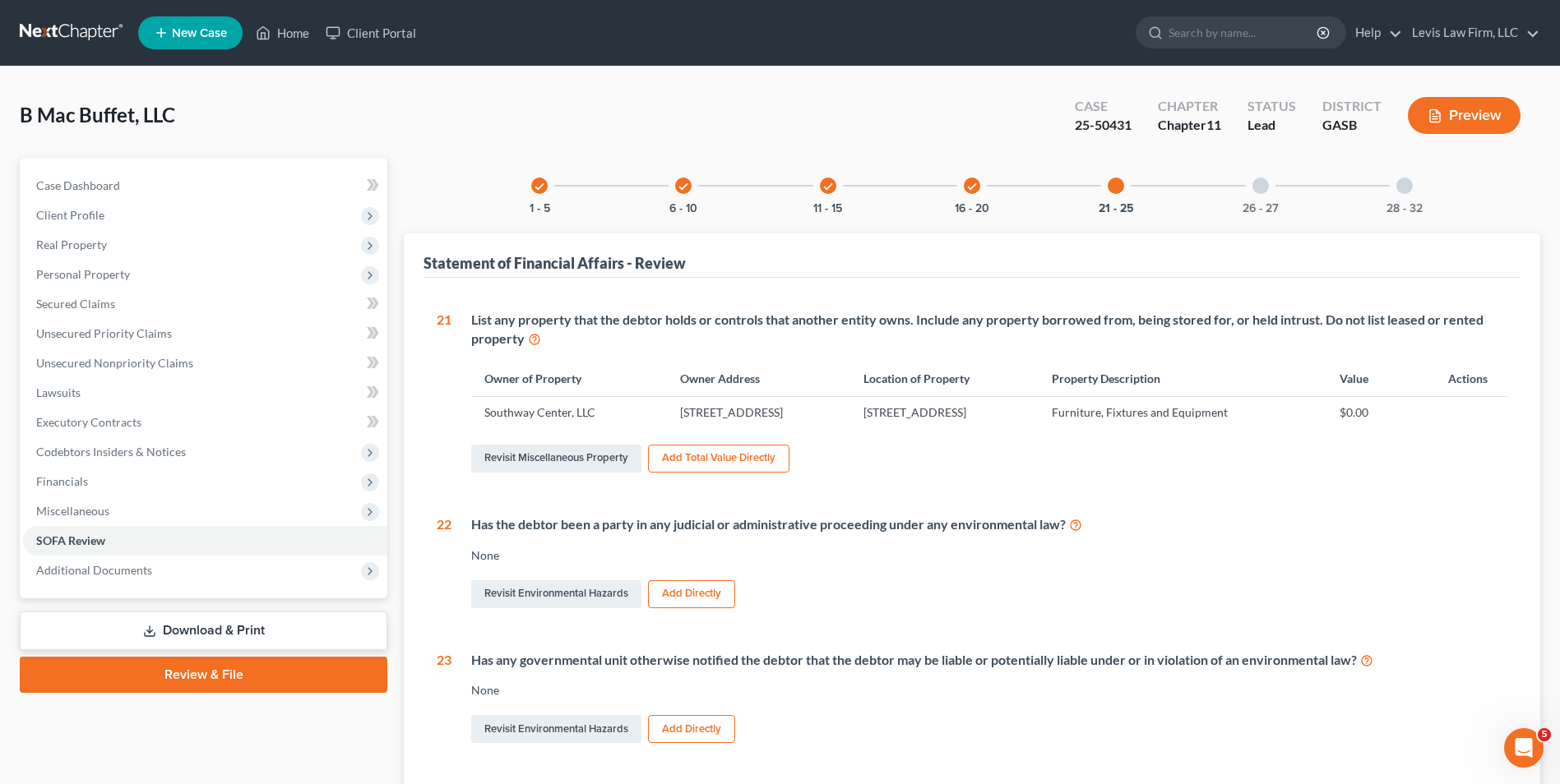
click at [1262, 187] on div at bounding box center [1260, 185] width 16 height 16
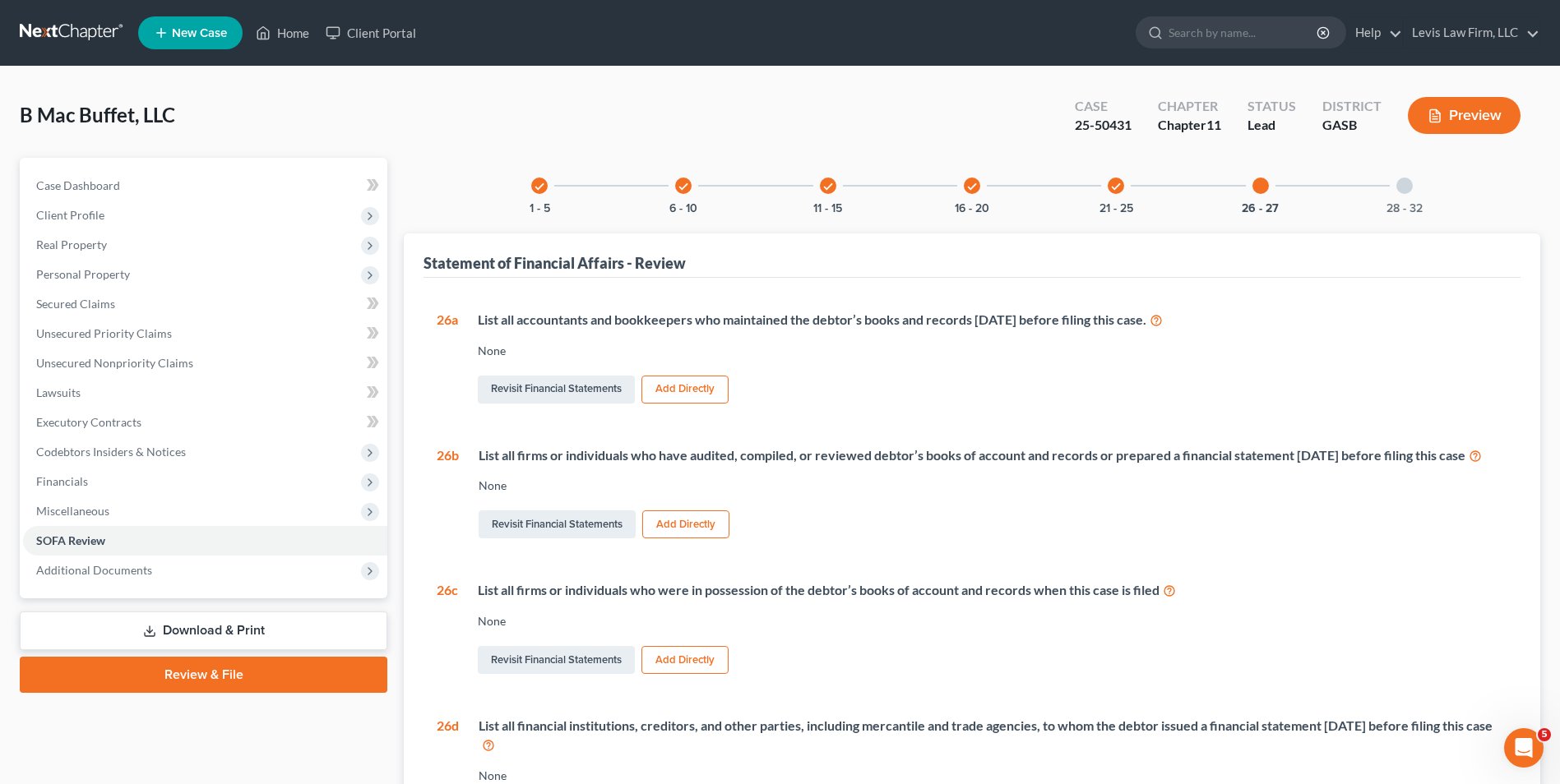
click at [1406, 187] on div at bounding box center [1404, 185] width 16 height 16
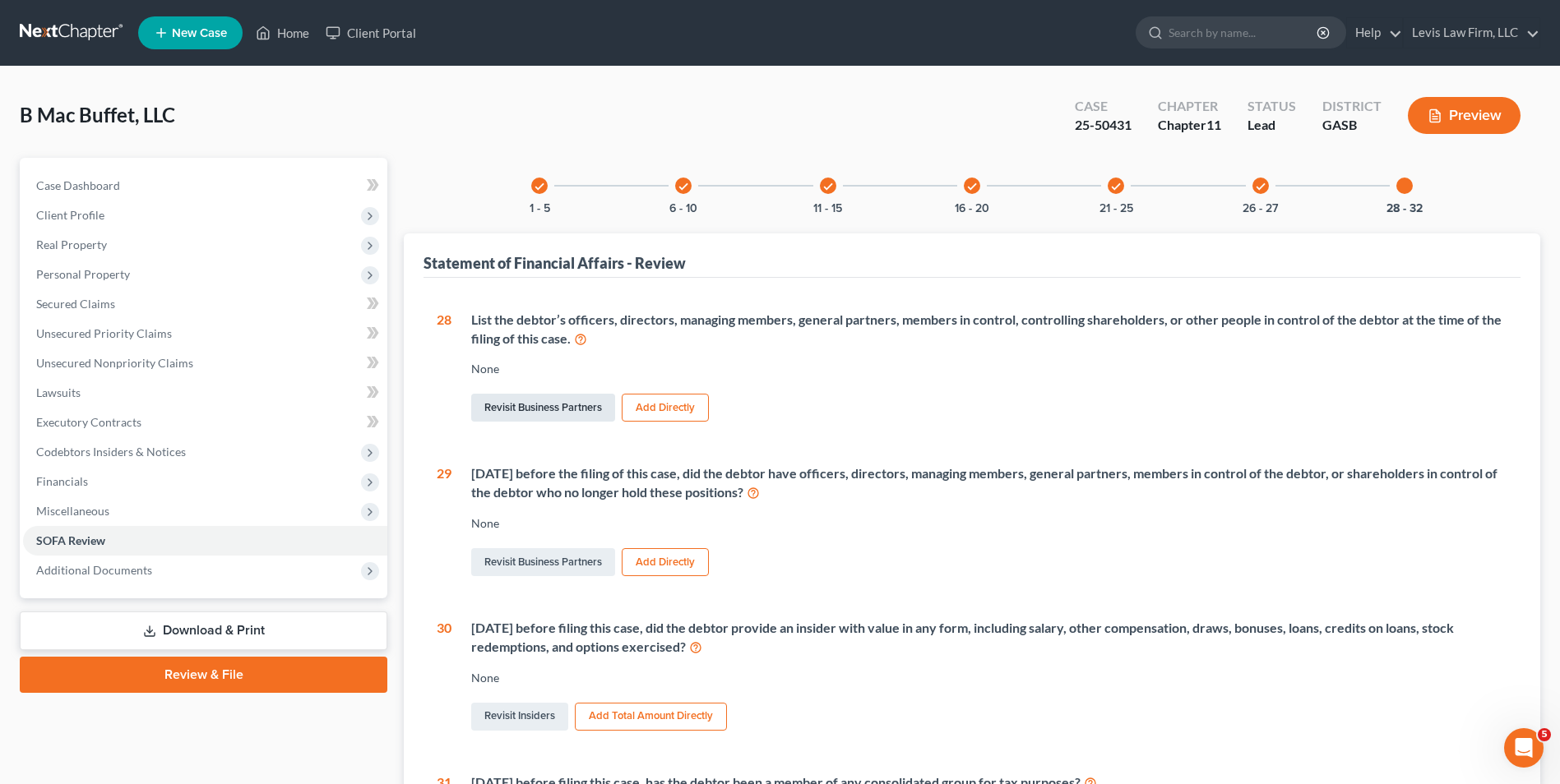
click at [524, 413] on link "Revisit Business Partners" at bounding box center [542, 407] width 144 height 28
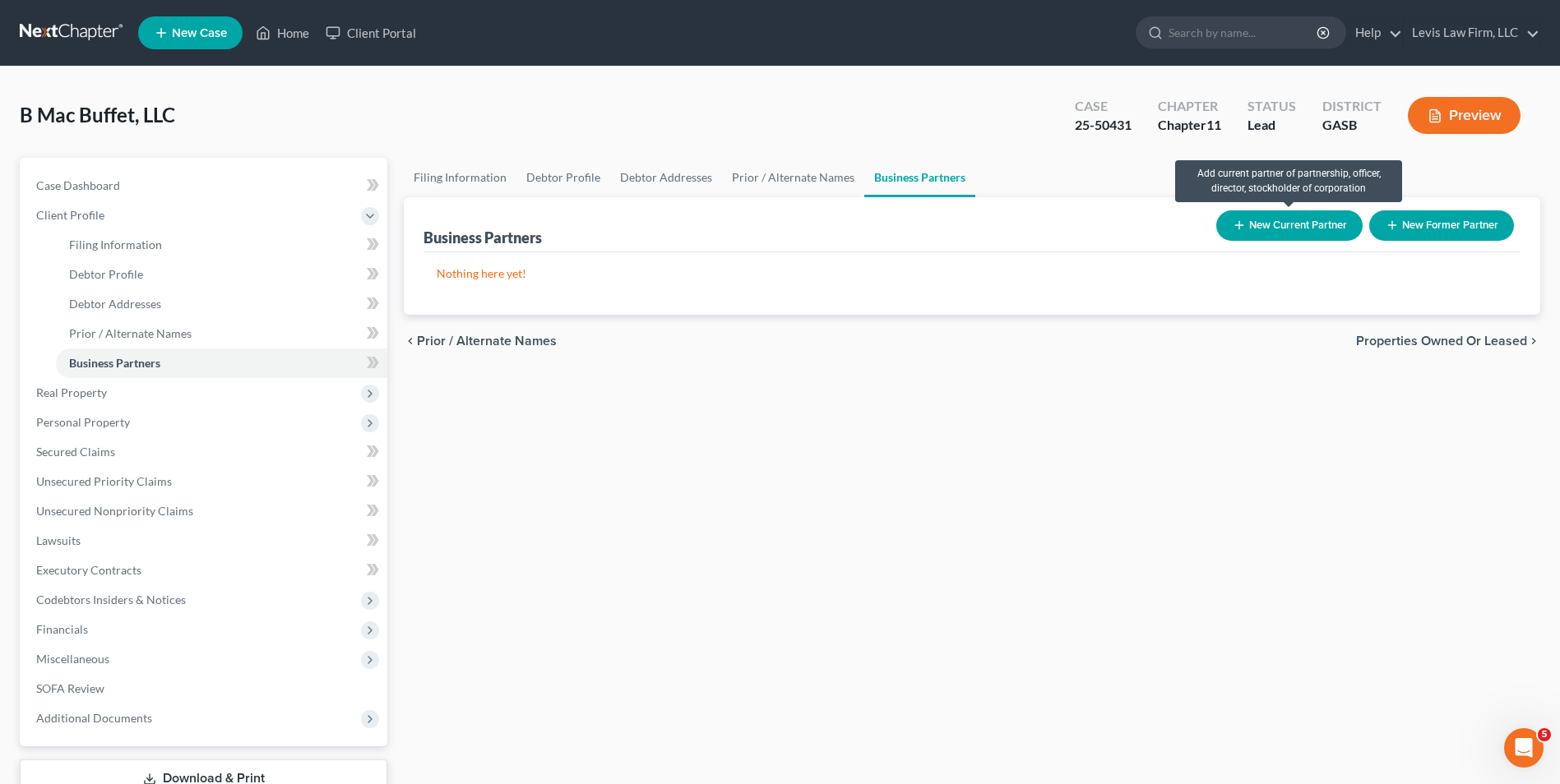
click at [1311, 223] on button "New Current Partner" at bounding box center [1289, 226] width 147 height 30
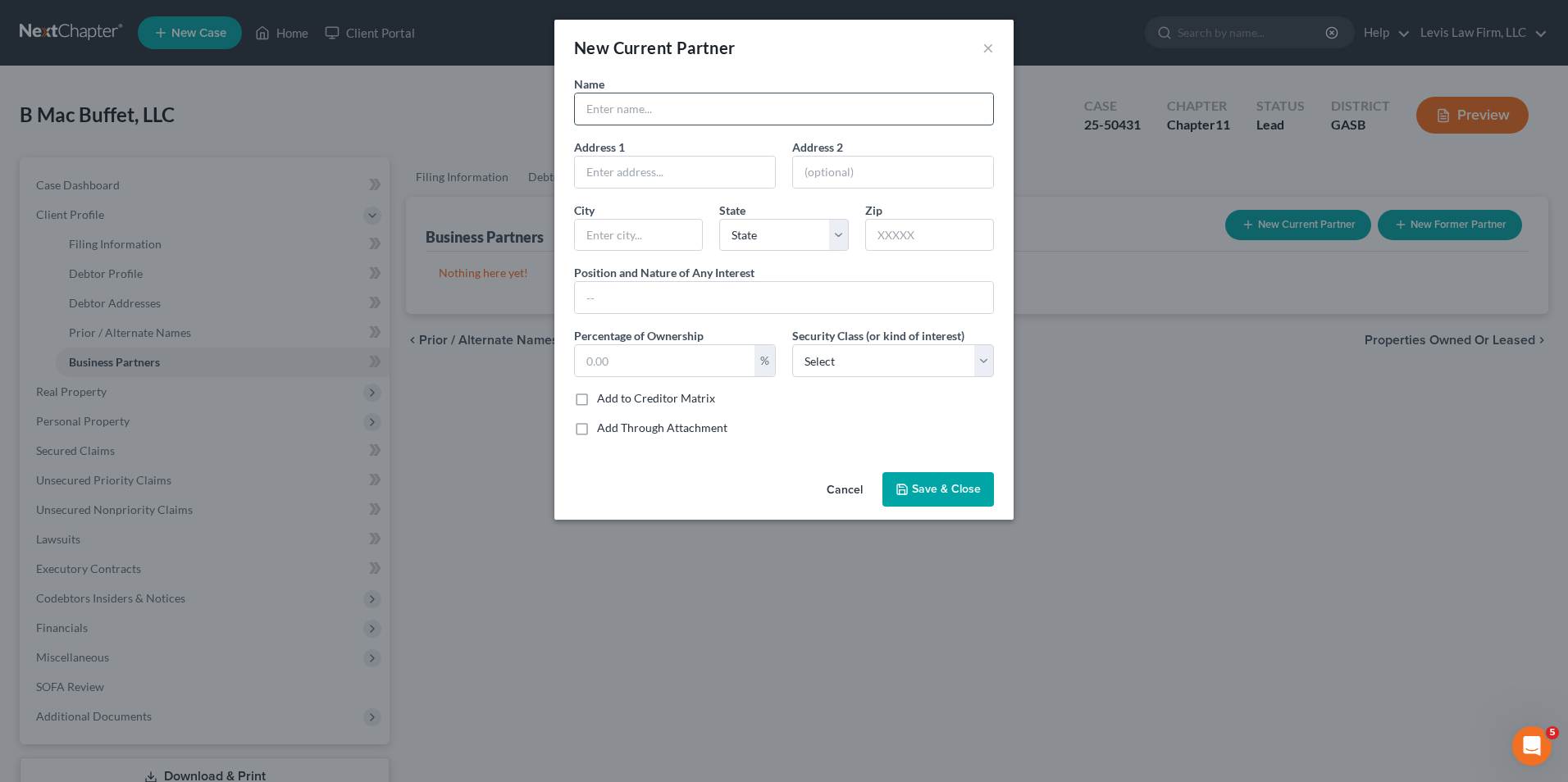
drag, startPoint x: 604, startPoint y: 110, endPoint x: 615, endPoint y: 117, distance: 13.0
click at [604, 110] on input "text" at bounding box center [784, 108] width 418 height 31
type input "Johnathan B. McKinney"
type input "Managing Member"
type input "100"
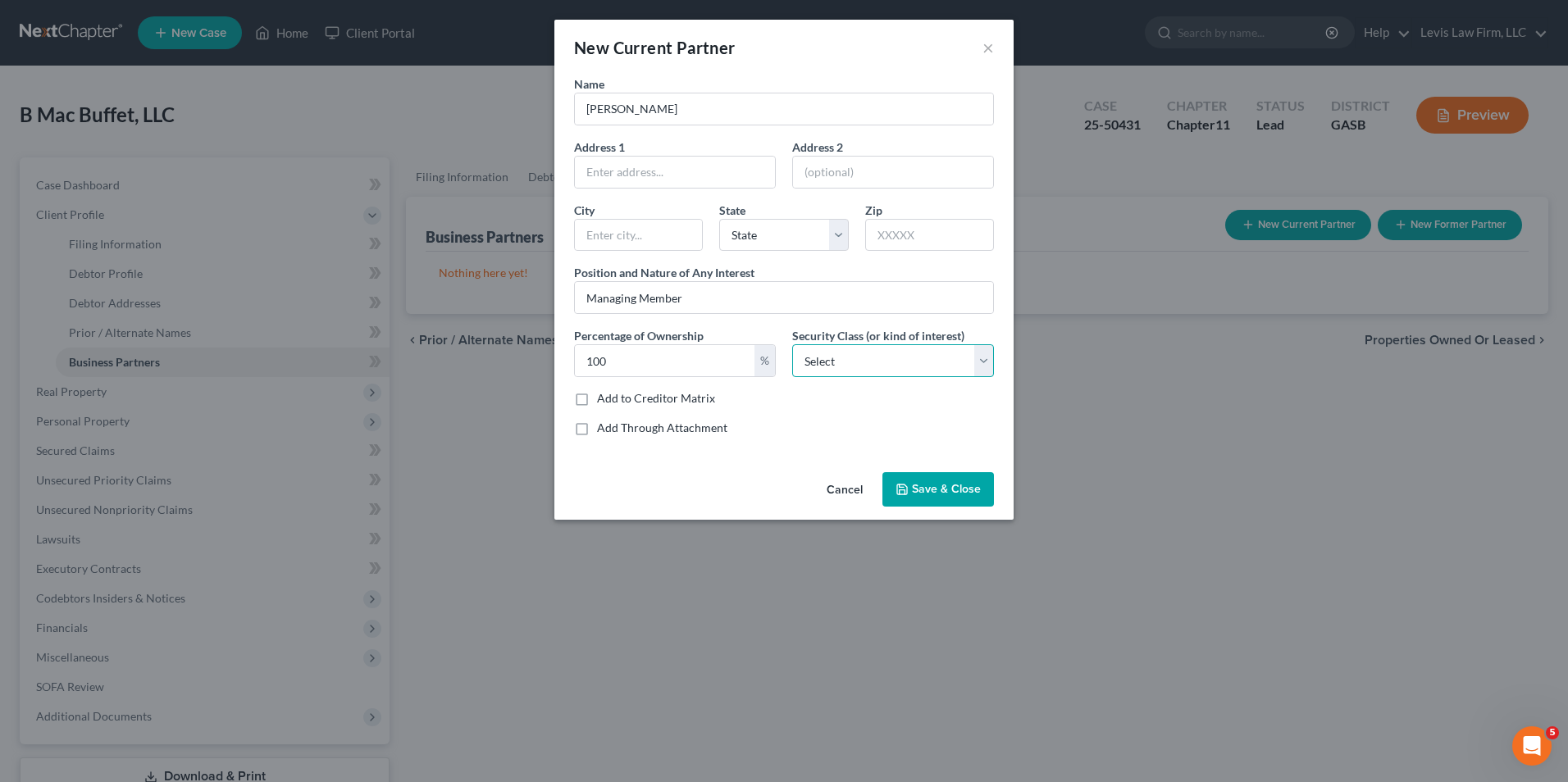
click at [984, 363] on select "Select Select Common Stockholder General Partner Limited Partner Managing Membe…" at bounding box center [893, 360] width 201 height 33
select select "3"
click at [793, 344] on select "Select Select Common Stockholder General Partner Limited Partner Managing Membe…" at bounding box center [893, 360] width 201 height 33
click at [937, 495] on span "Save & Close" at bounding box center [946, 488] width 68 height 14
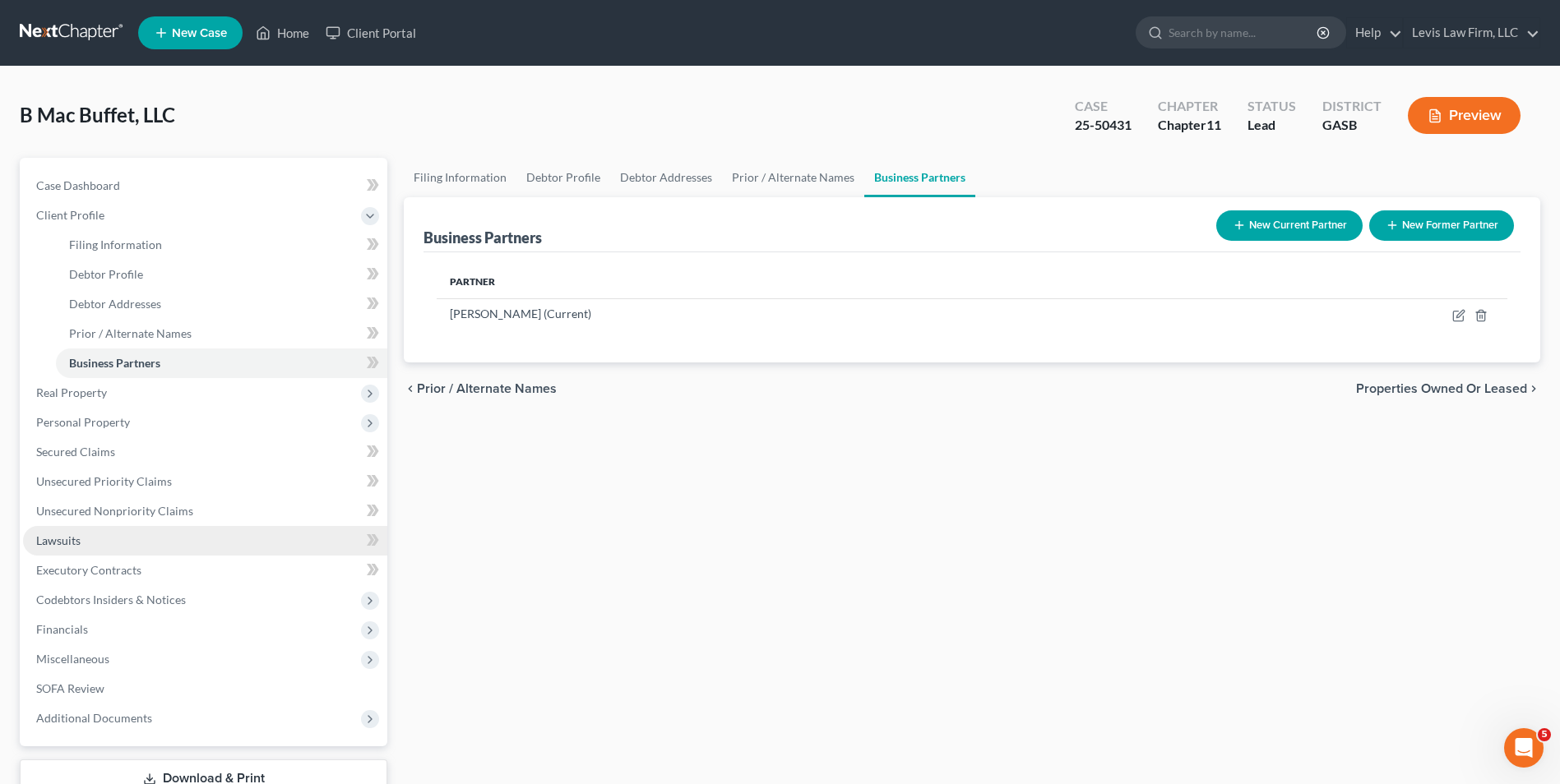
click at [65, 538] on span "Lawsuits" at bounding box center [58, 540] width 45 height 14
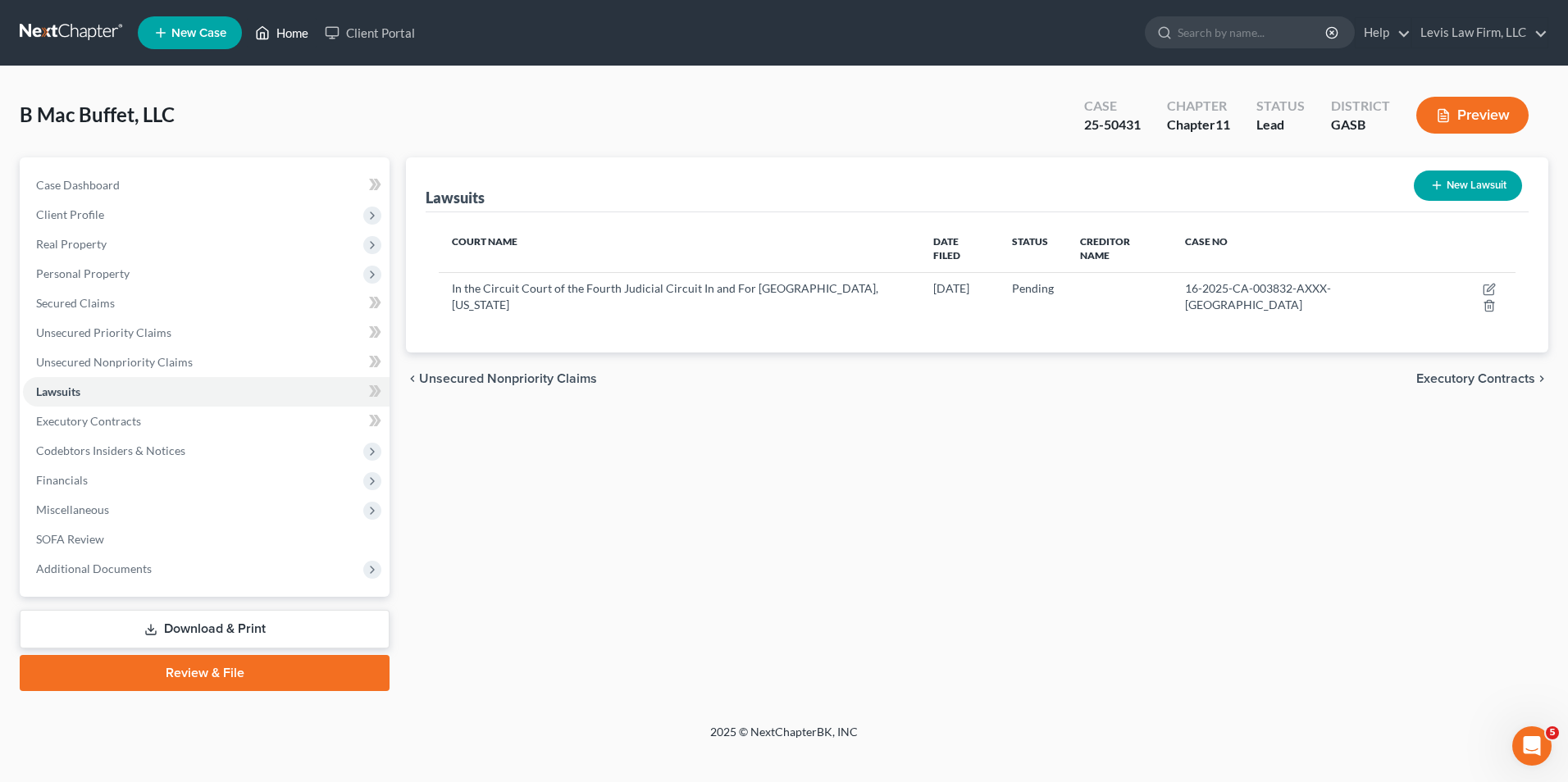
click at [296, 38] on link "Home" at bounding box center [281, 32] width 69 height 29
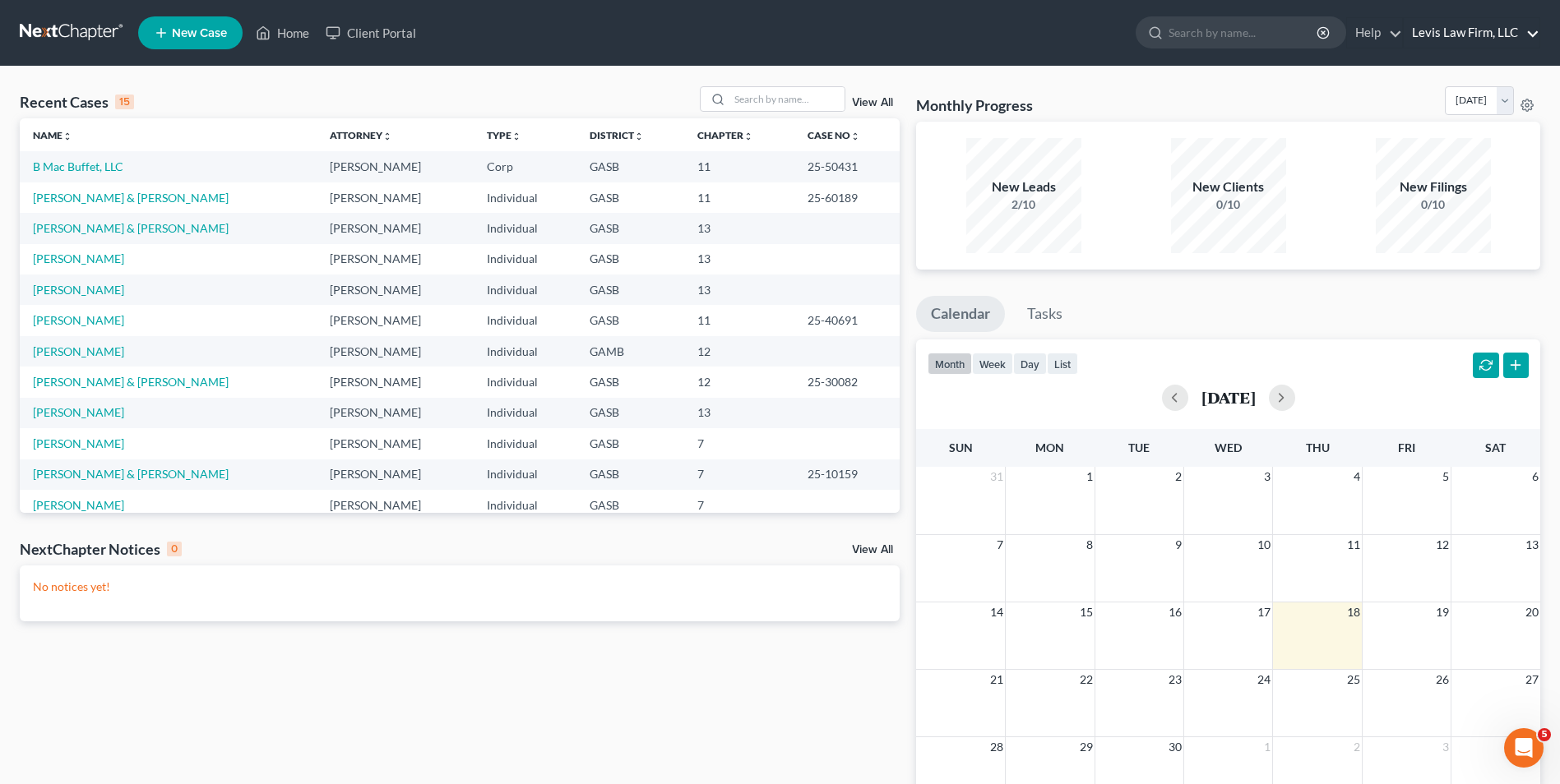
click at [1458, 35] on link "Levis Law Firm, LLC" at bounding box center [1471, 32] width 135 height 30
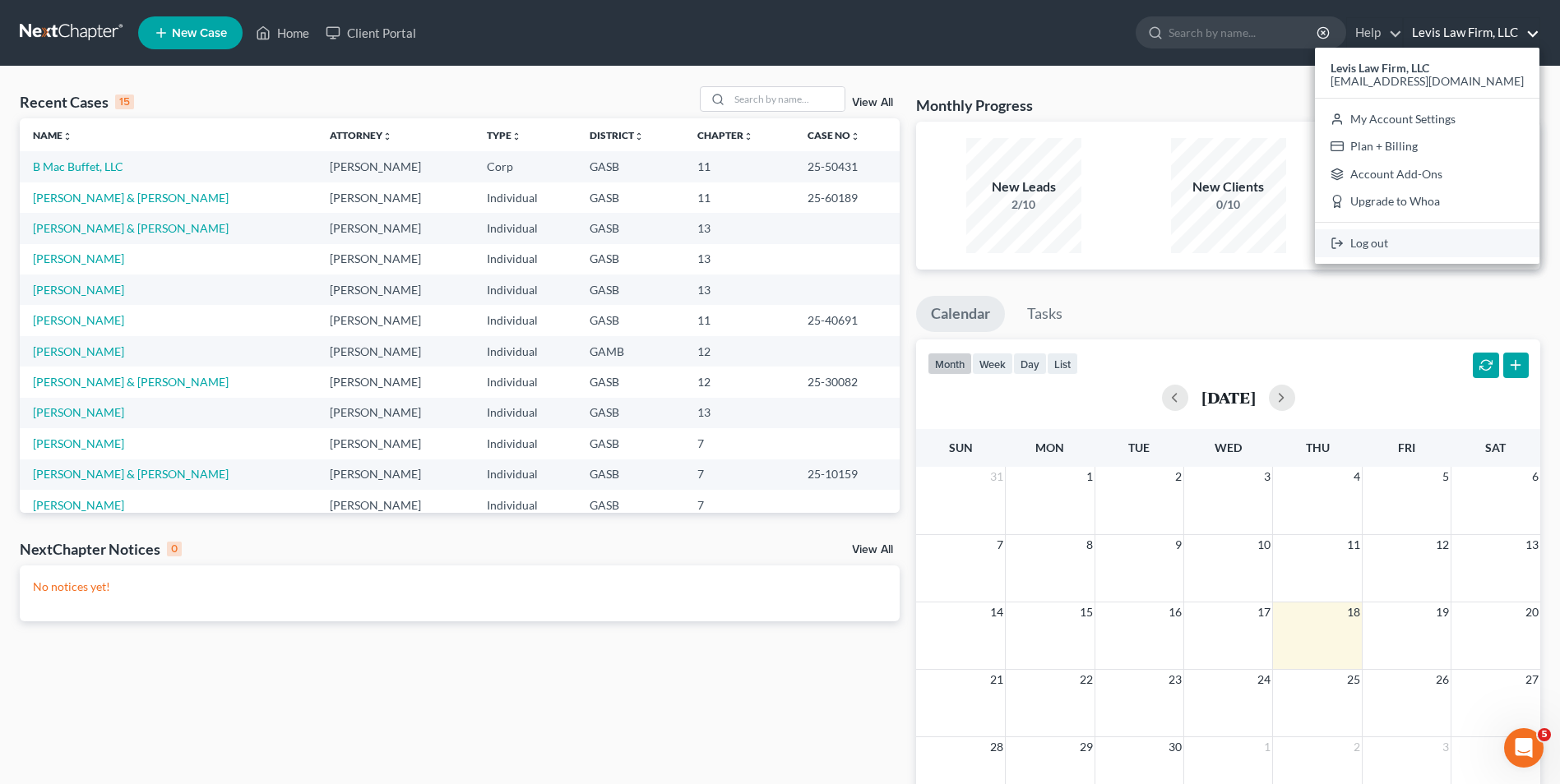
click at [1368, 237] on link "Log out" at bounding box center [1428, 243] width 225 height 28
